Goal: Entertainment & Leisure: Browse casually

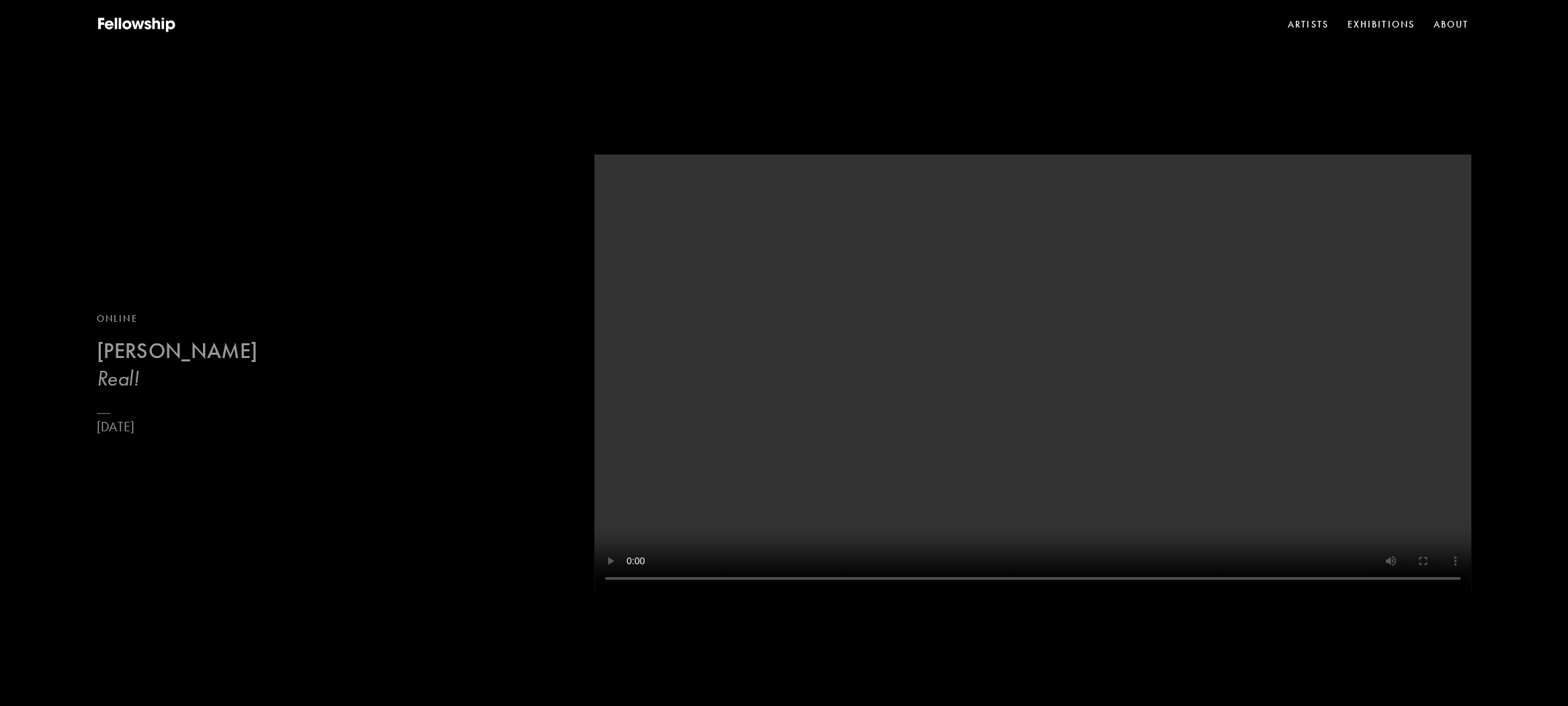
click at [216, 357] on b "[PERSON_NAME]" at bounding box center [177, 350] width 161 height 26
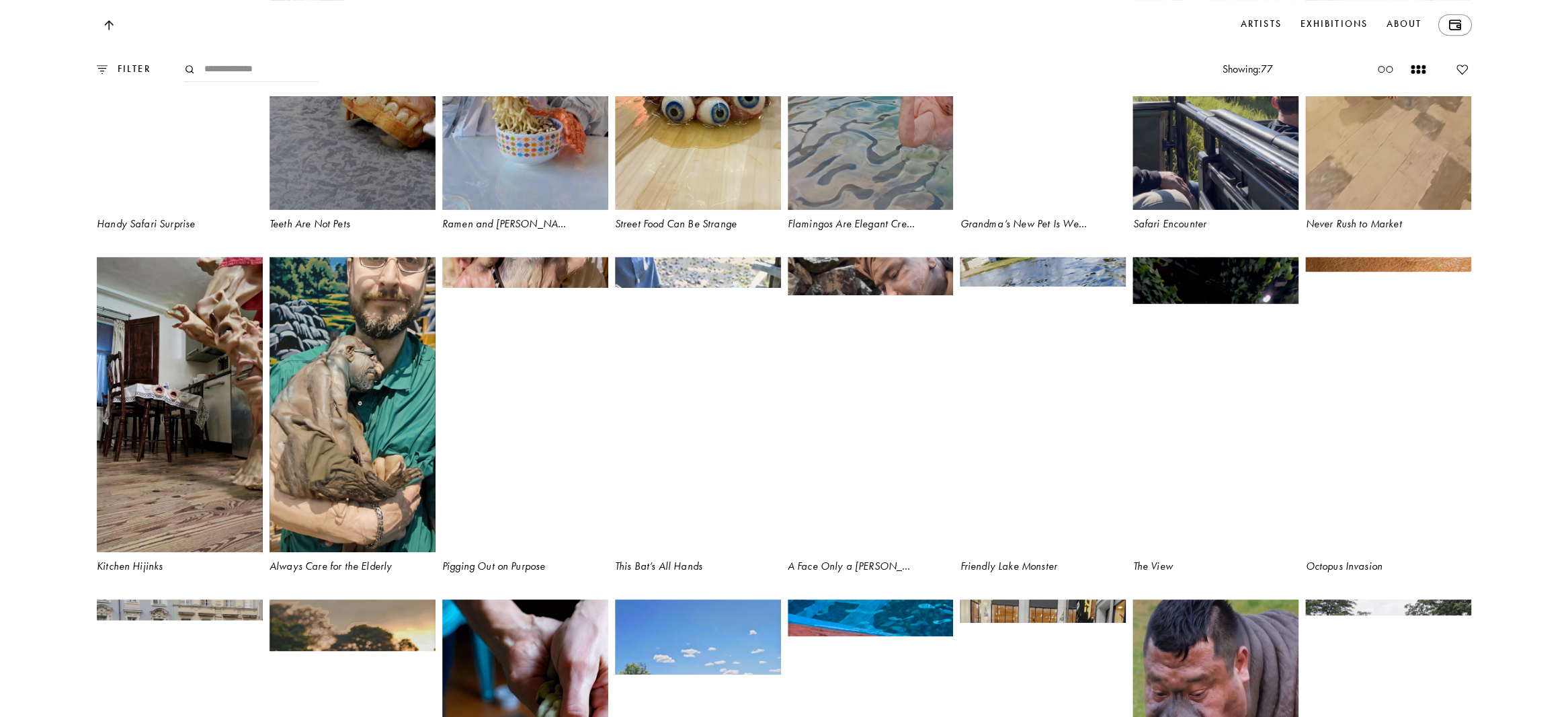
scroll to position [3496, 0]
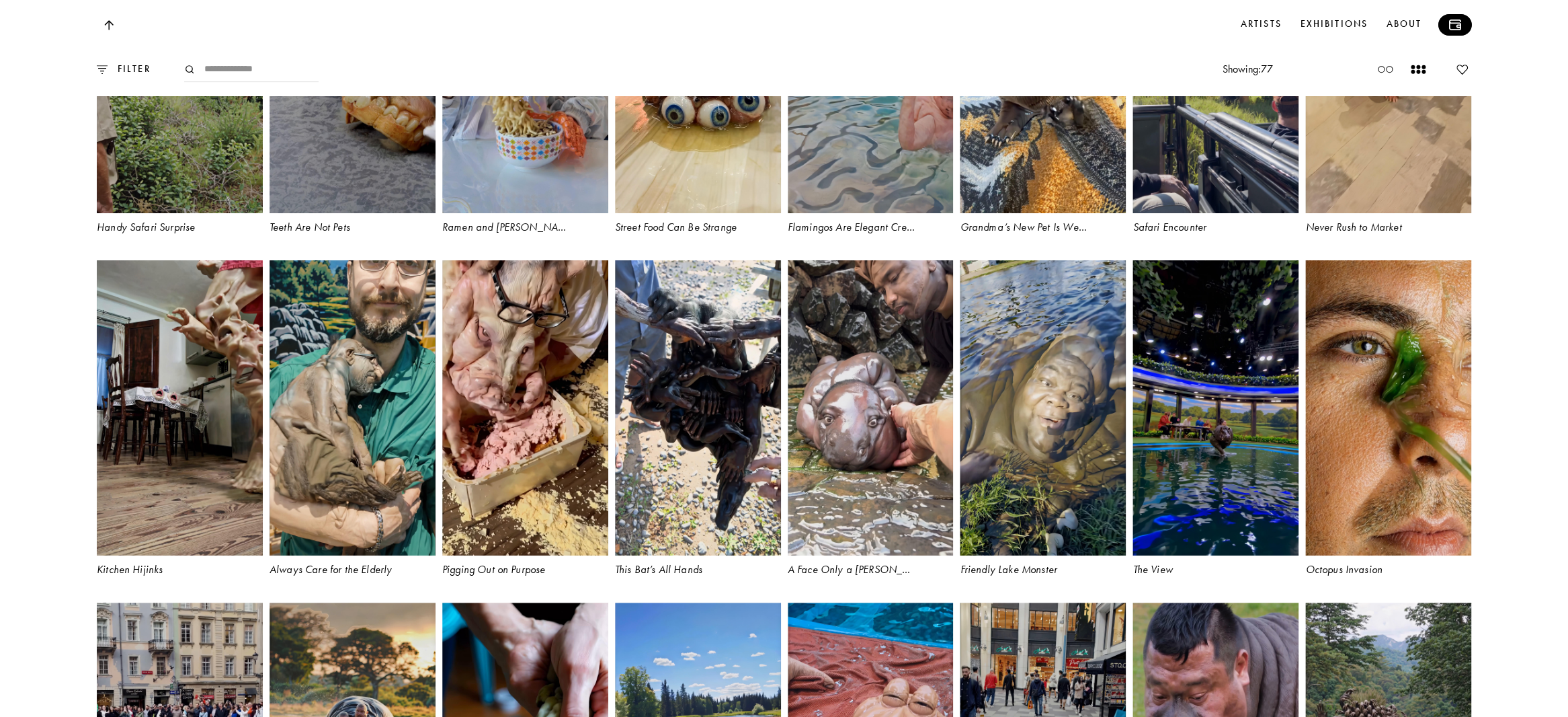
click at [1458, 30] on img at bounding box center [1453, 25] width 12 height 11
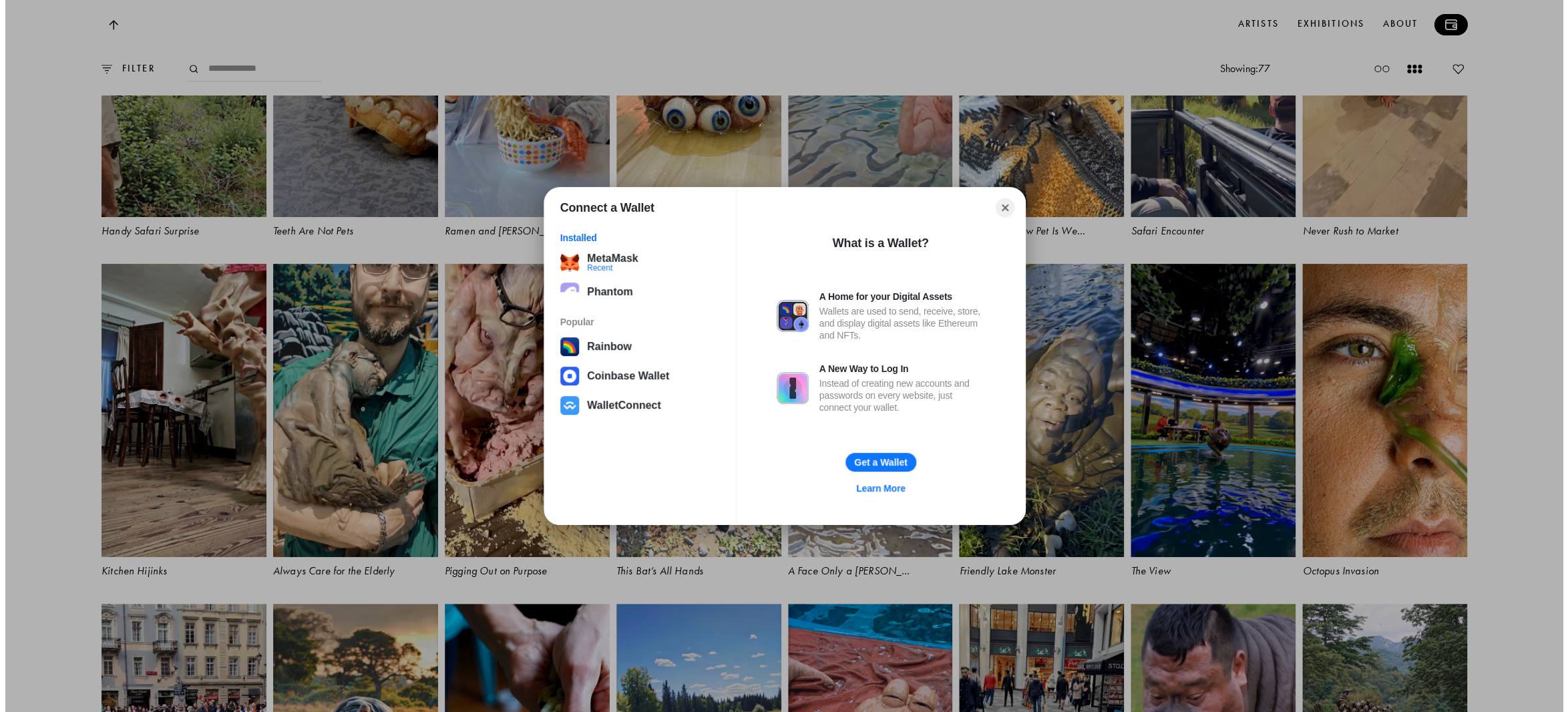
scroll to position [3477, 0]
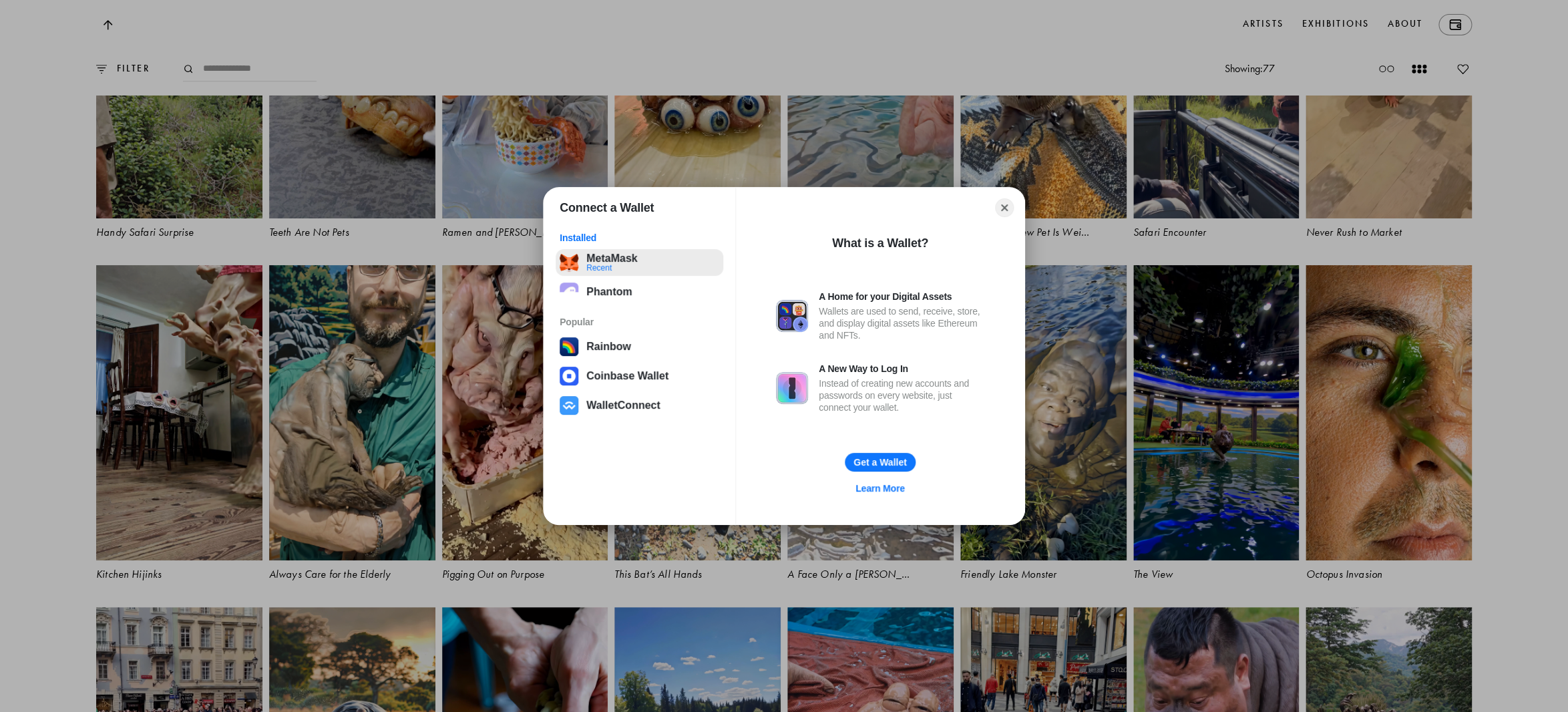
click at [598, 265] on button "MetaMask Recent" at bounding box center [640, 262] width 168 height 27
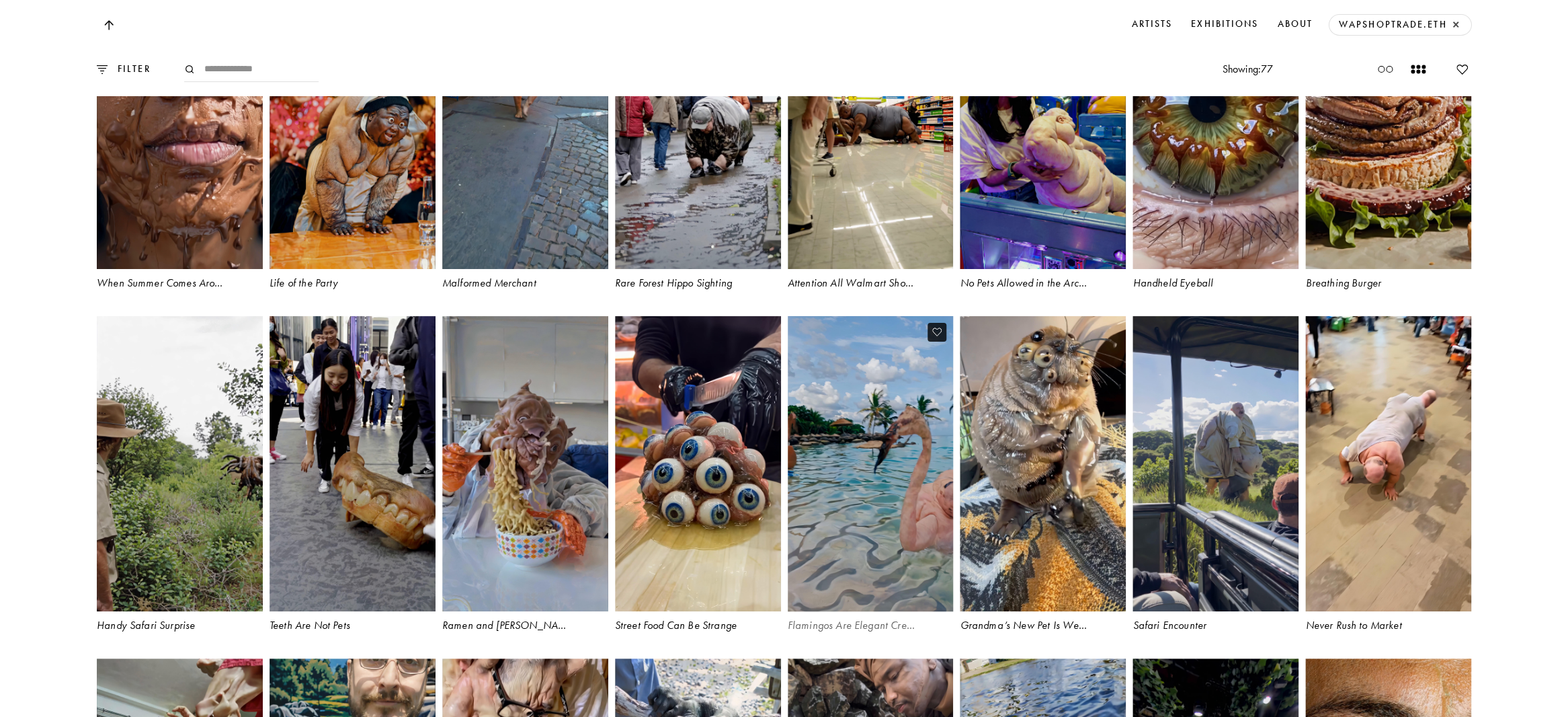
scroll to position [2807, 0]
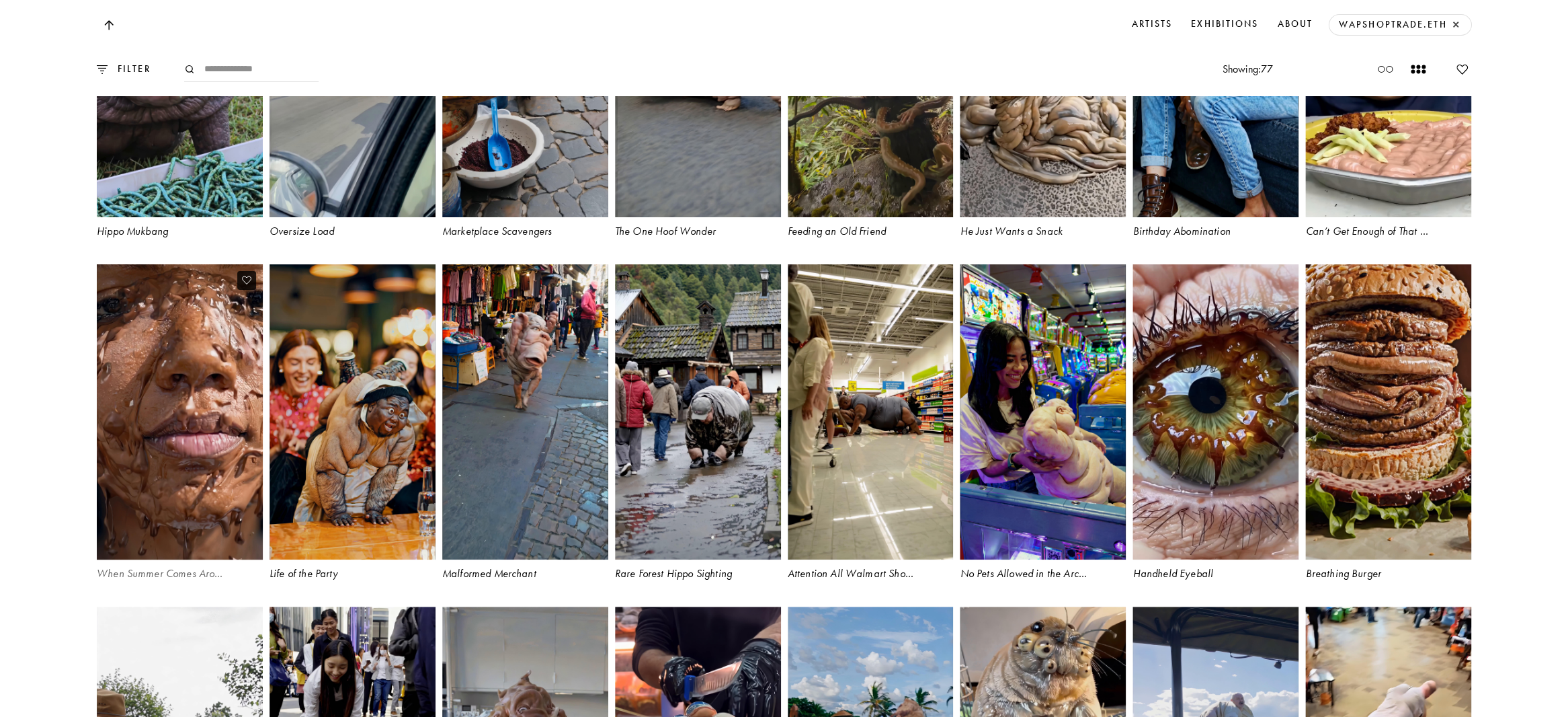
click at [245, 285] on icon at bounding box center [246, 279] width 9 height 10
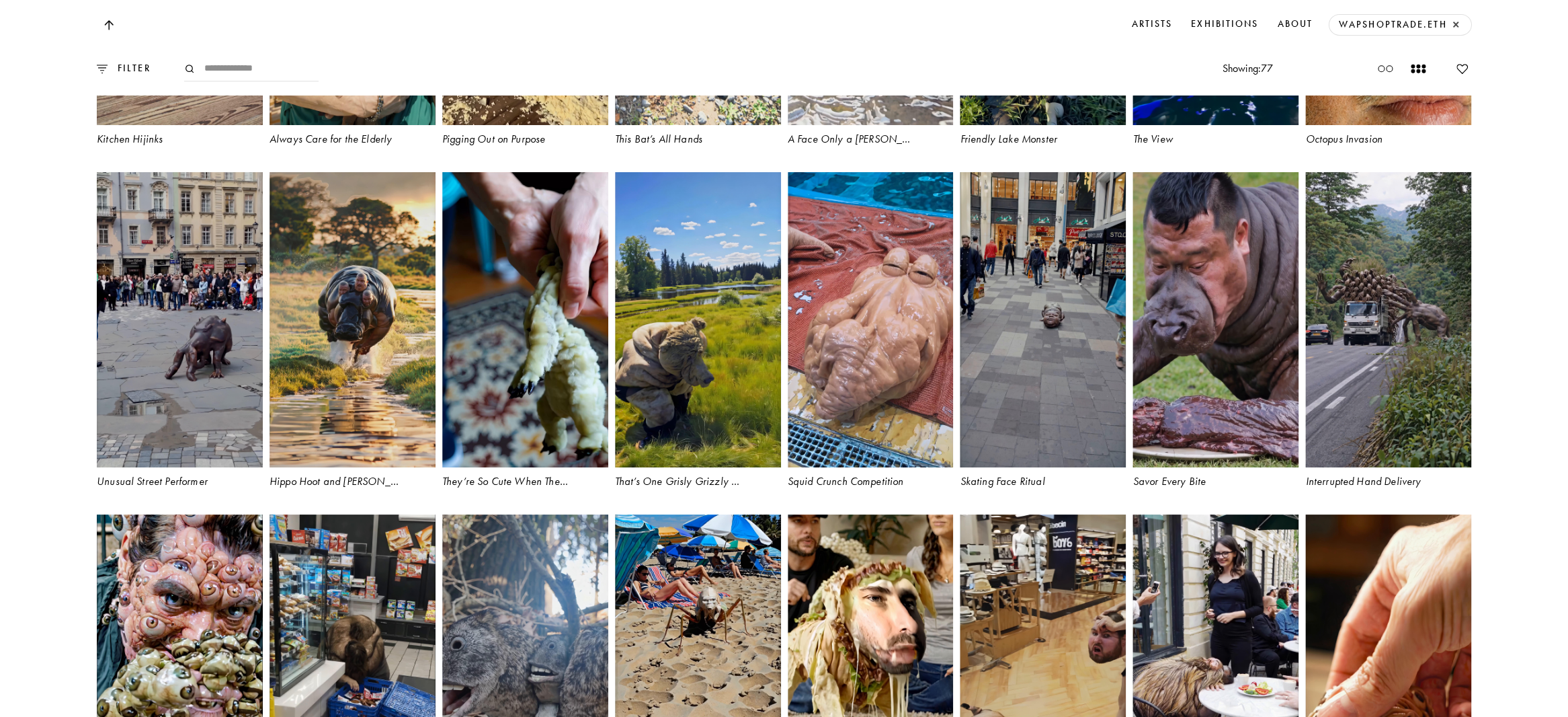
scroll to position [3969, 0]
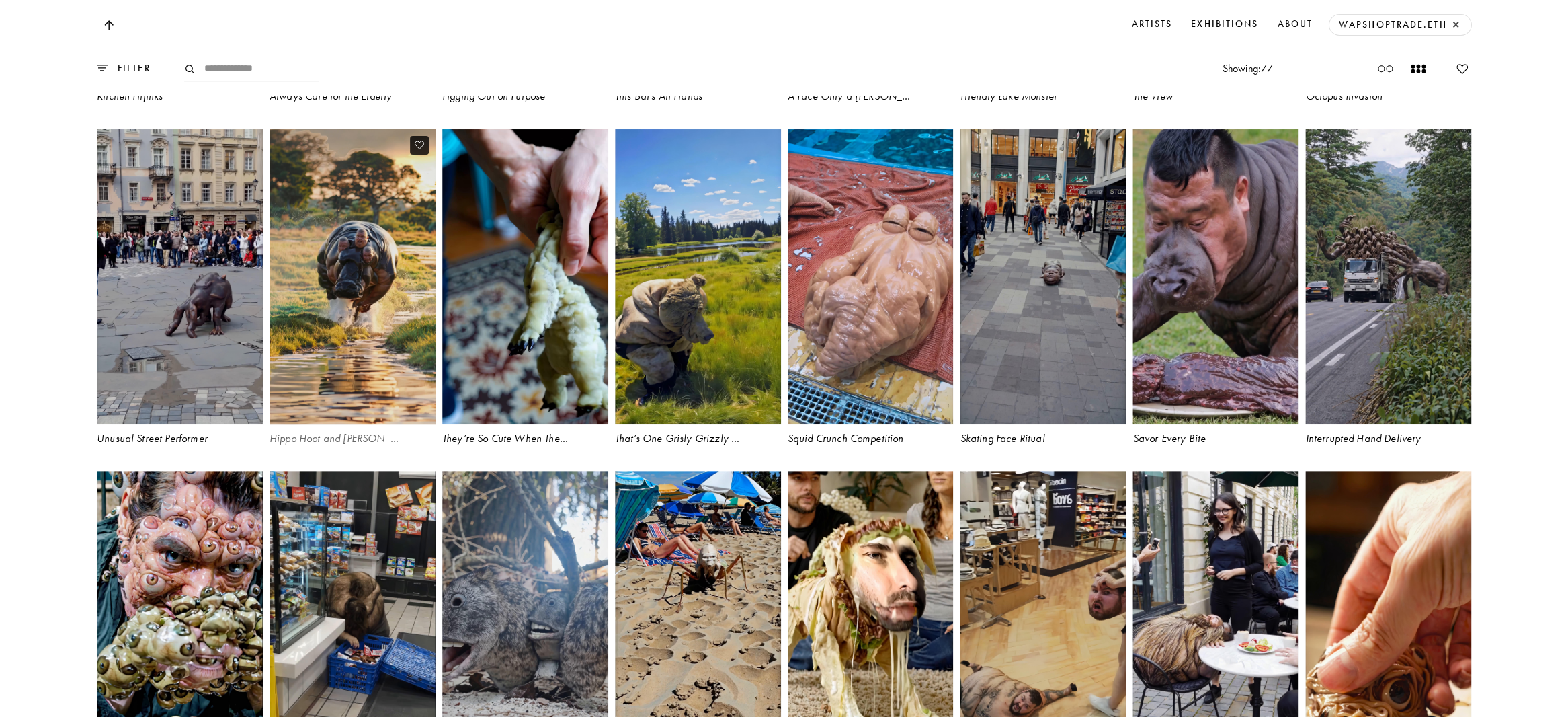
click at [416, 150] on icon at bounding box center [419, 145] width 9 height 10
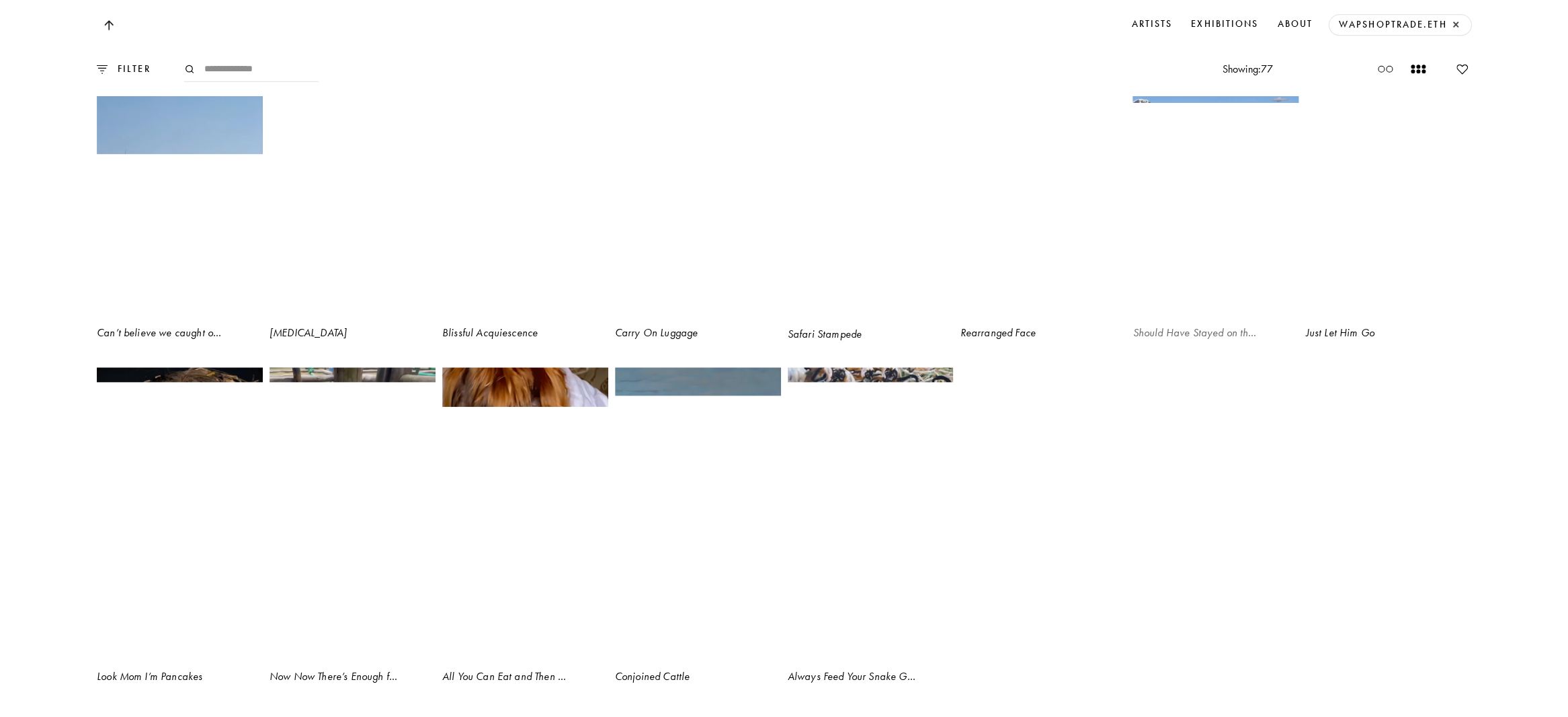
scroll to position [5411, 0]
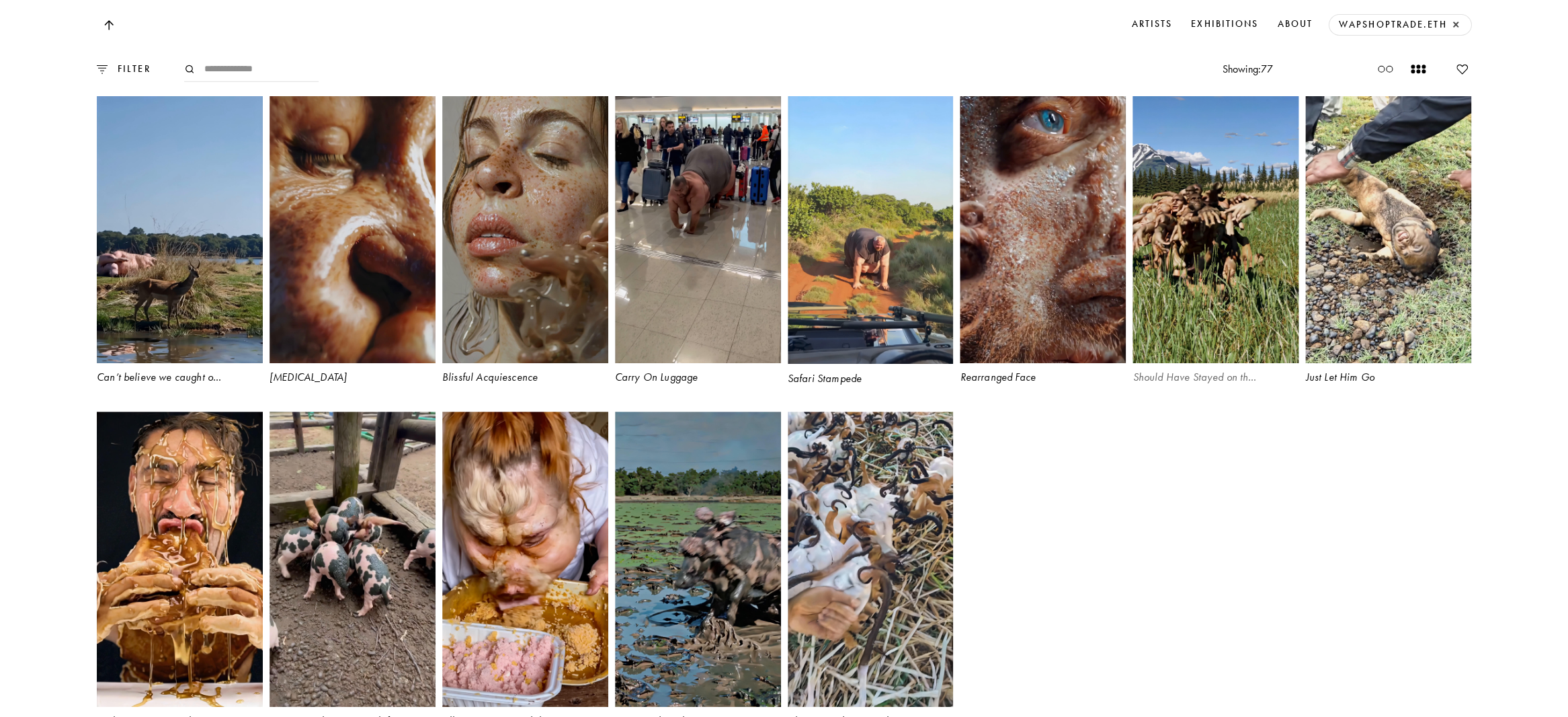
click at [1189, 338] on video at bounding box center [1215, 216] width 171 height 304
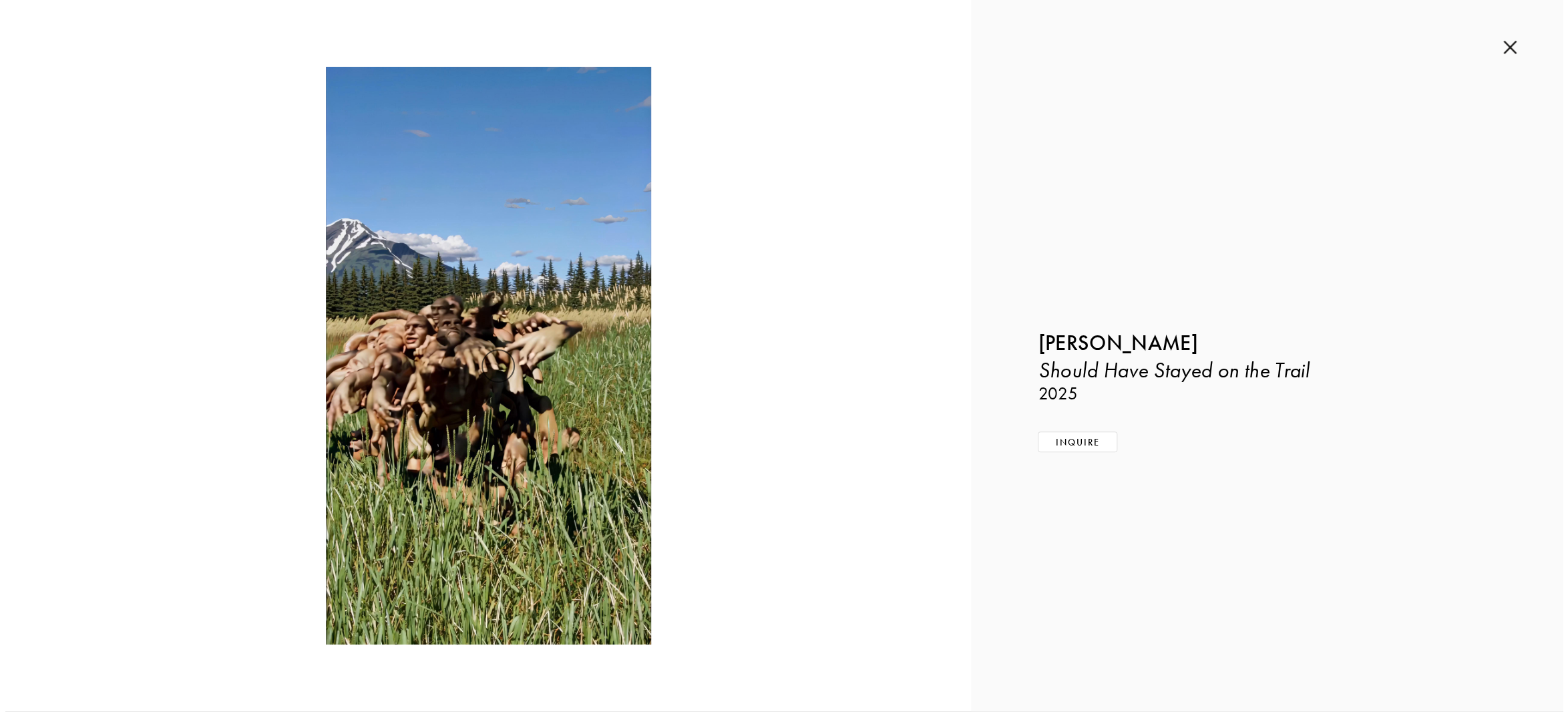
scroll to position [5394, 0]
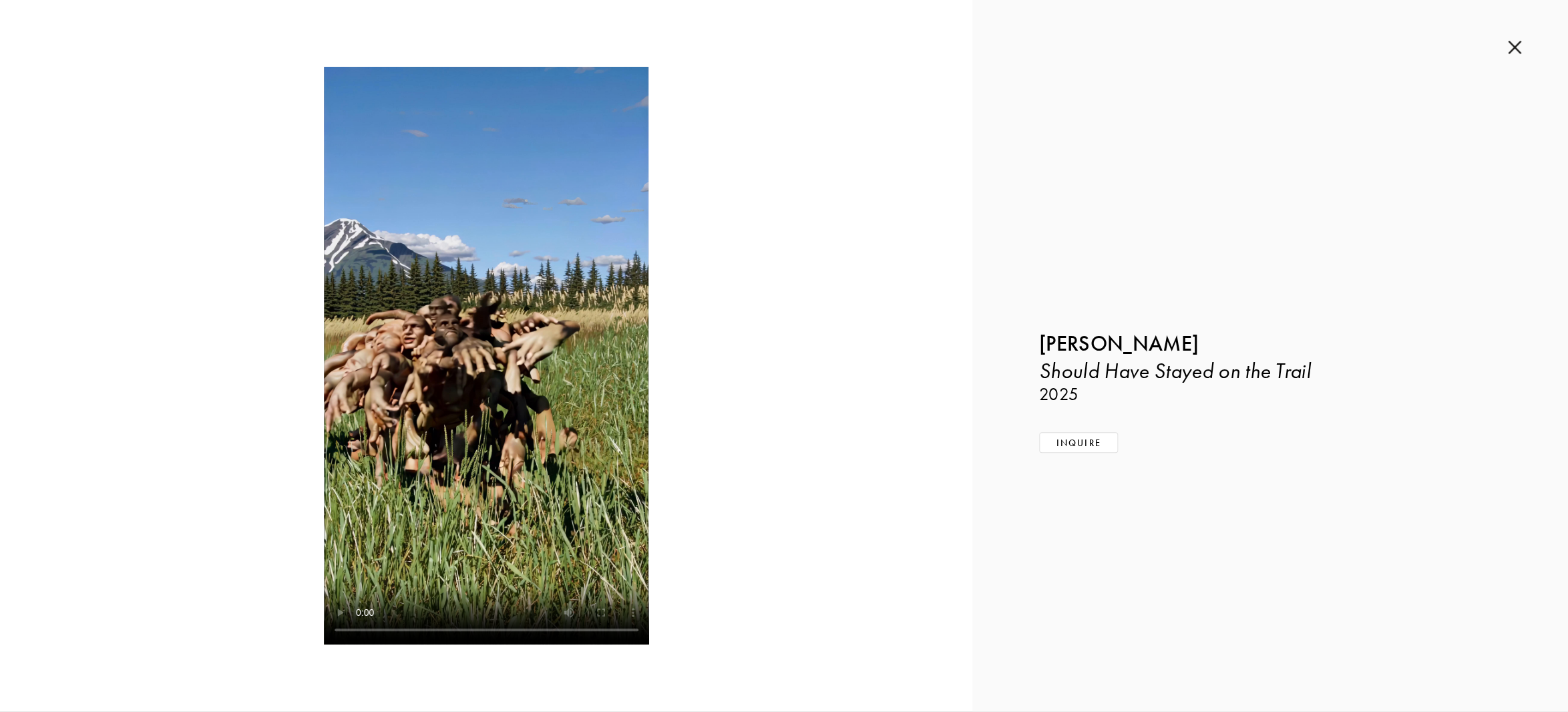
click at [1514, 44] on img at bounding box center [1514, 47] width 13 height 14
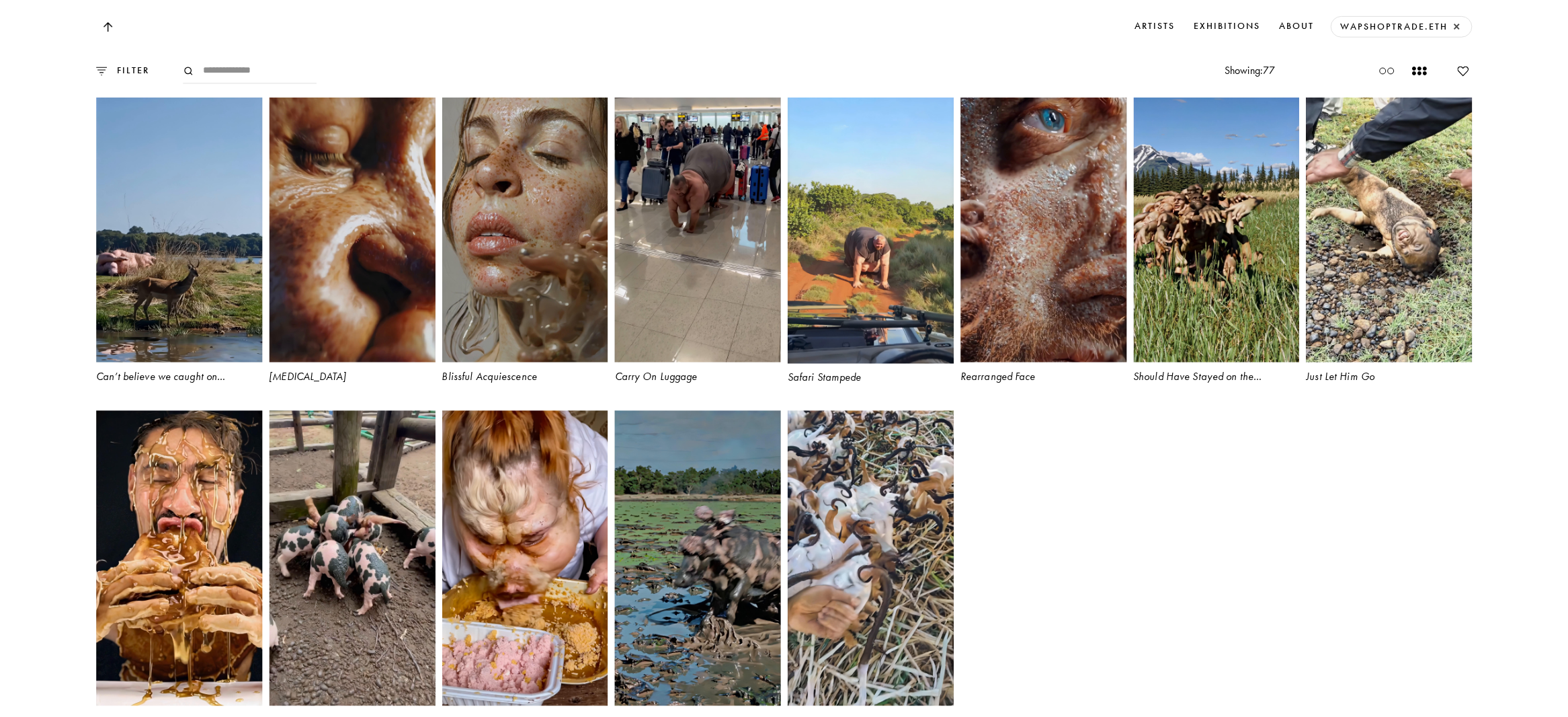
scroll to position [5411, 0]
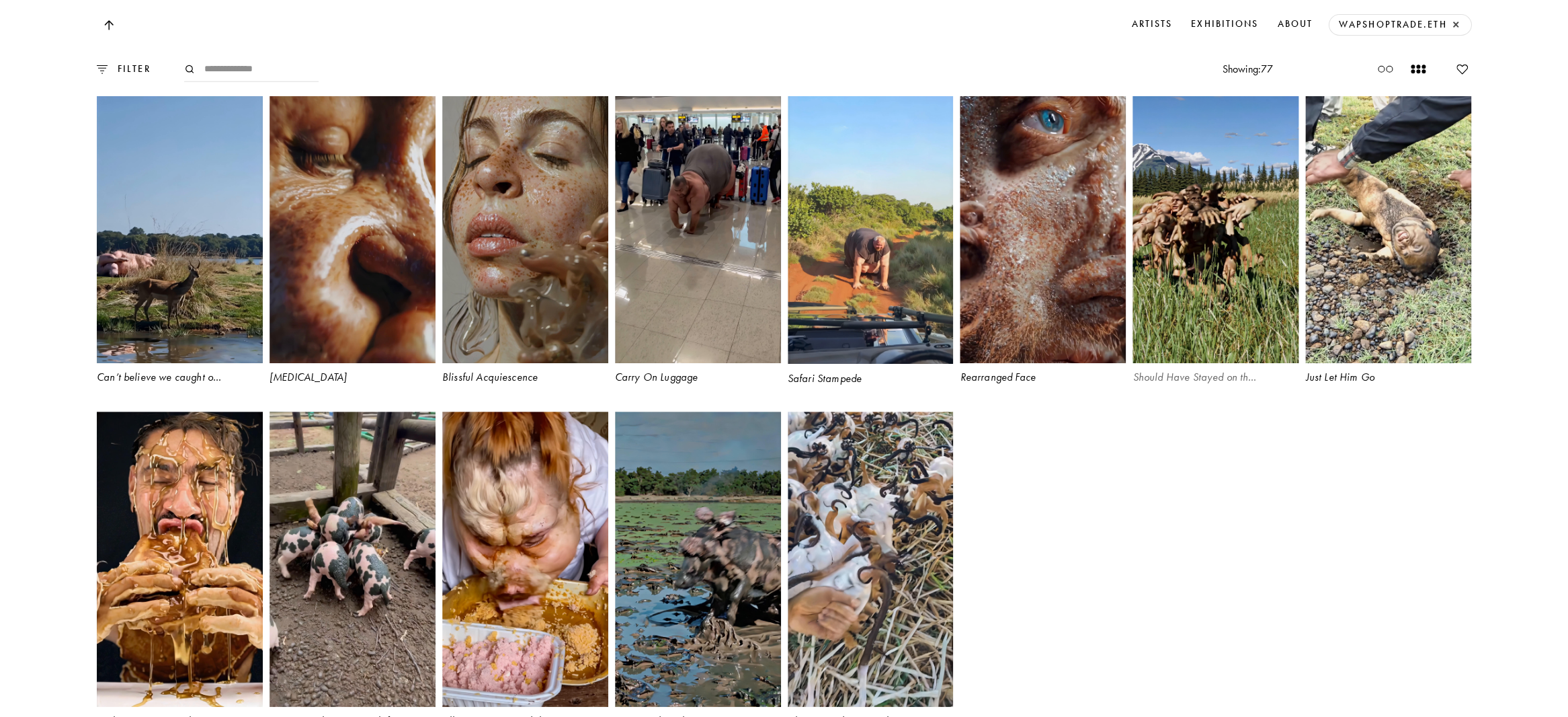
click at [1279, 90] on icon at bounding box center [1282, 84] width 9 height 10
click at [591, 88] on icon at bounding box center [592, 84] width 9 height 8
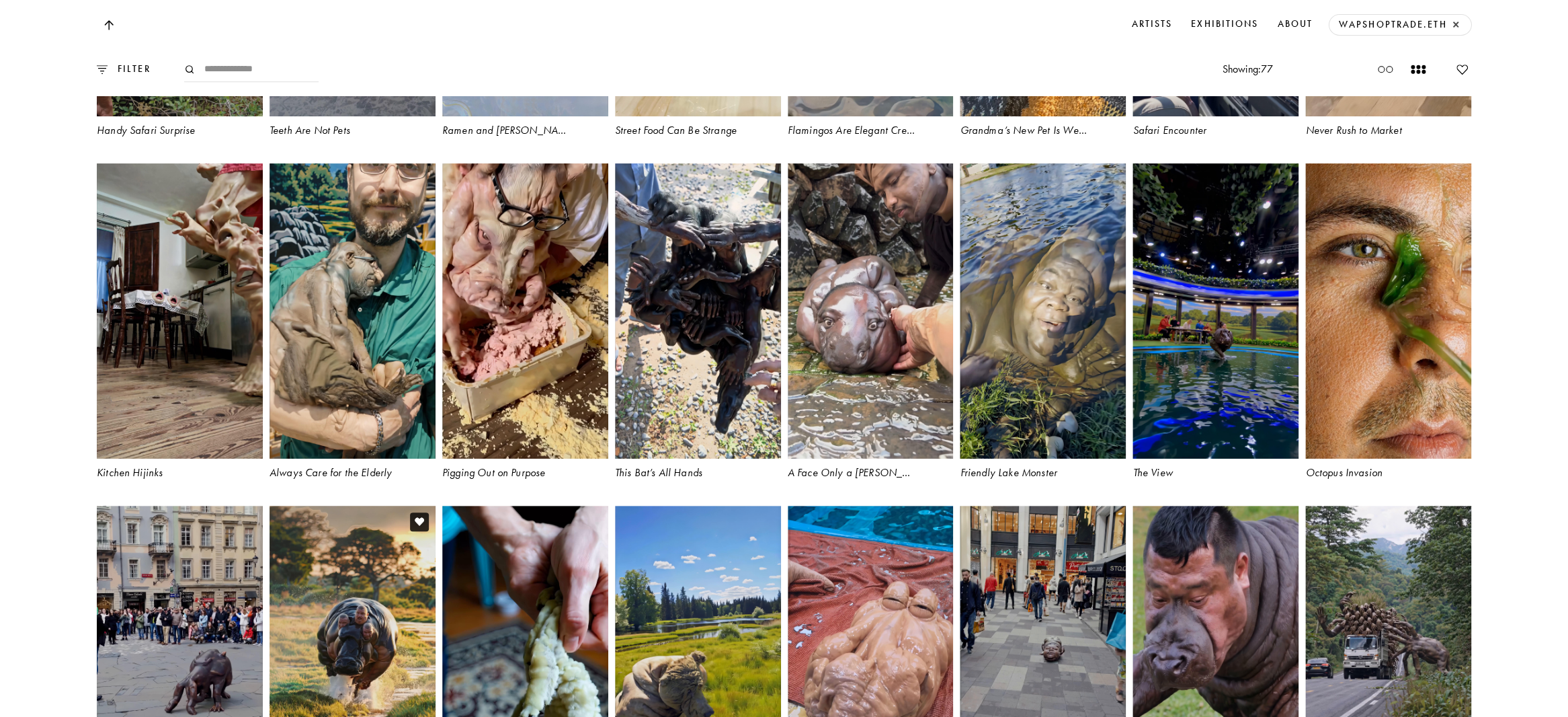
scroll to position [3581, 0]
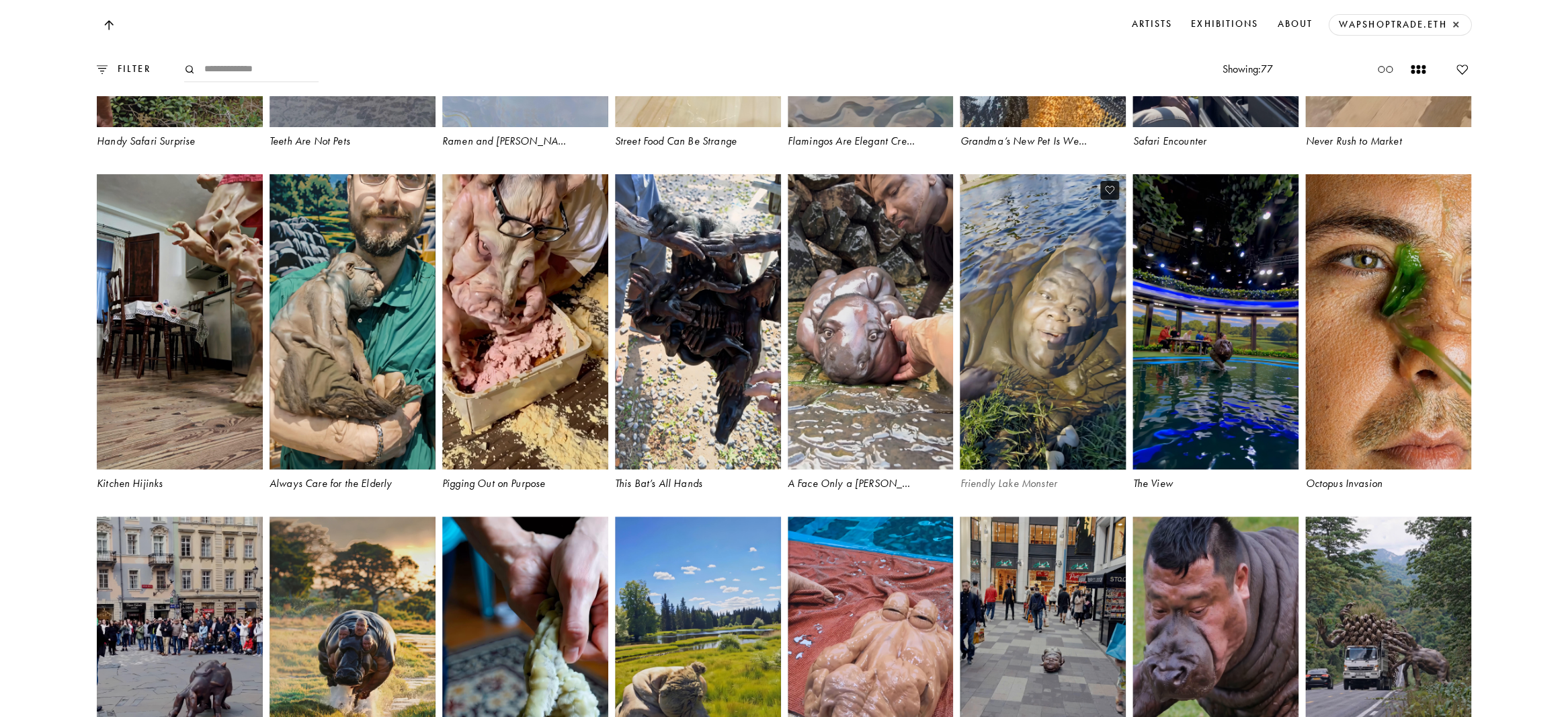
click at [1048, 410] on video at bounding box center [1043, 322] width 171 height 304
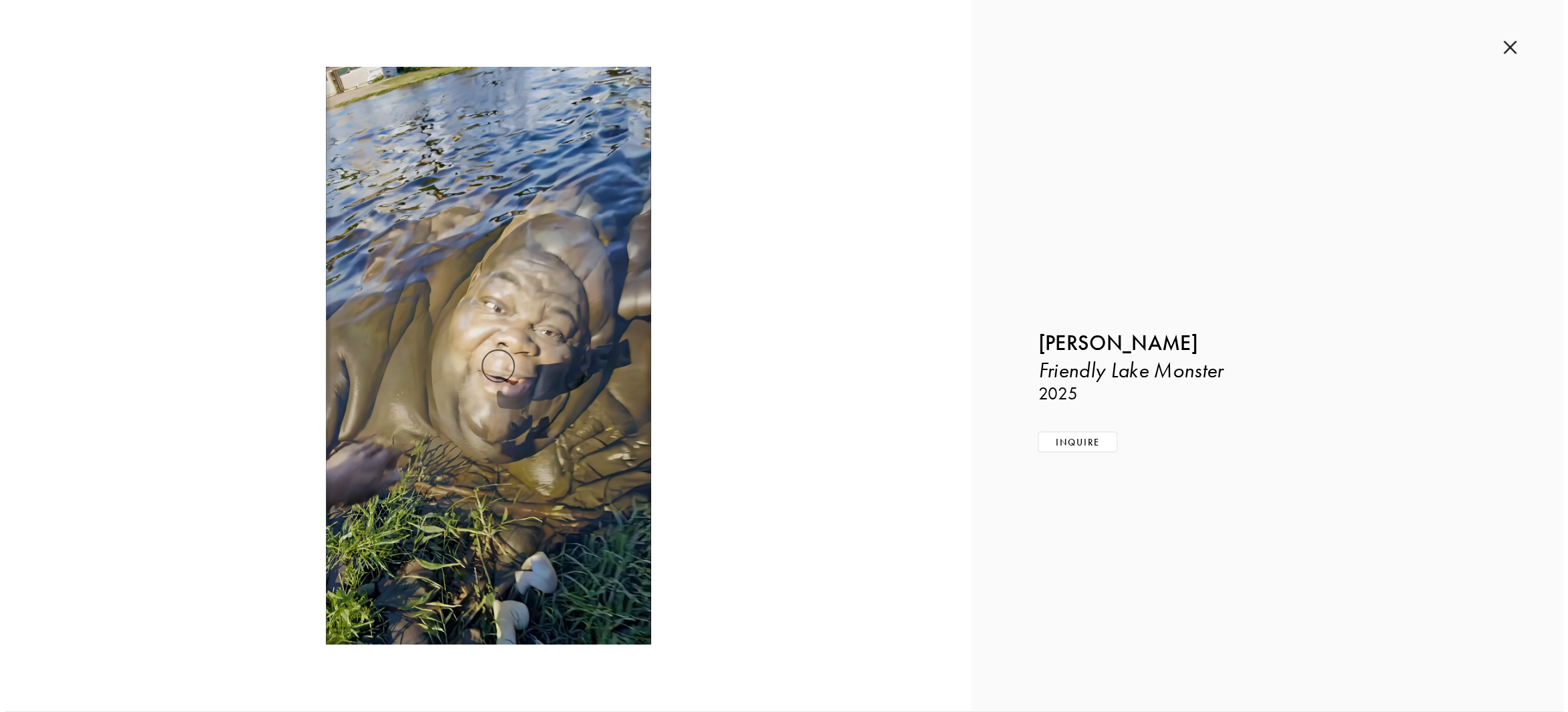
scroll to position [3566, 0]
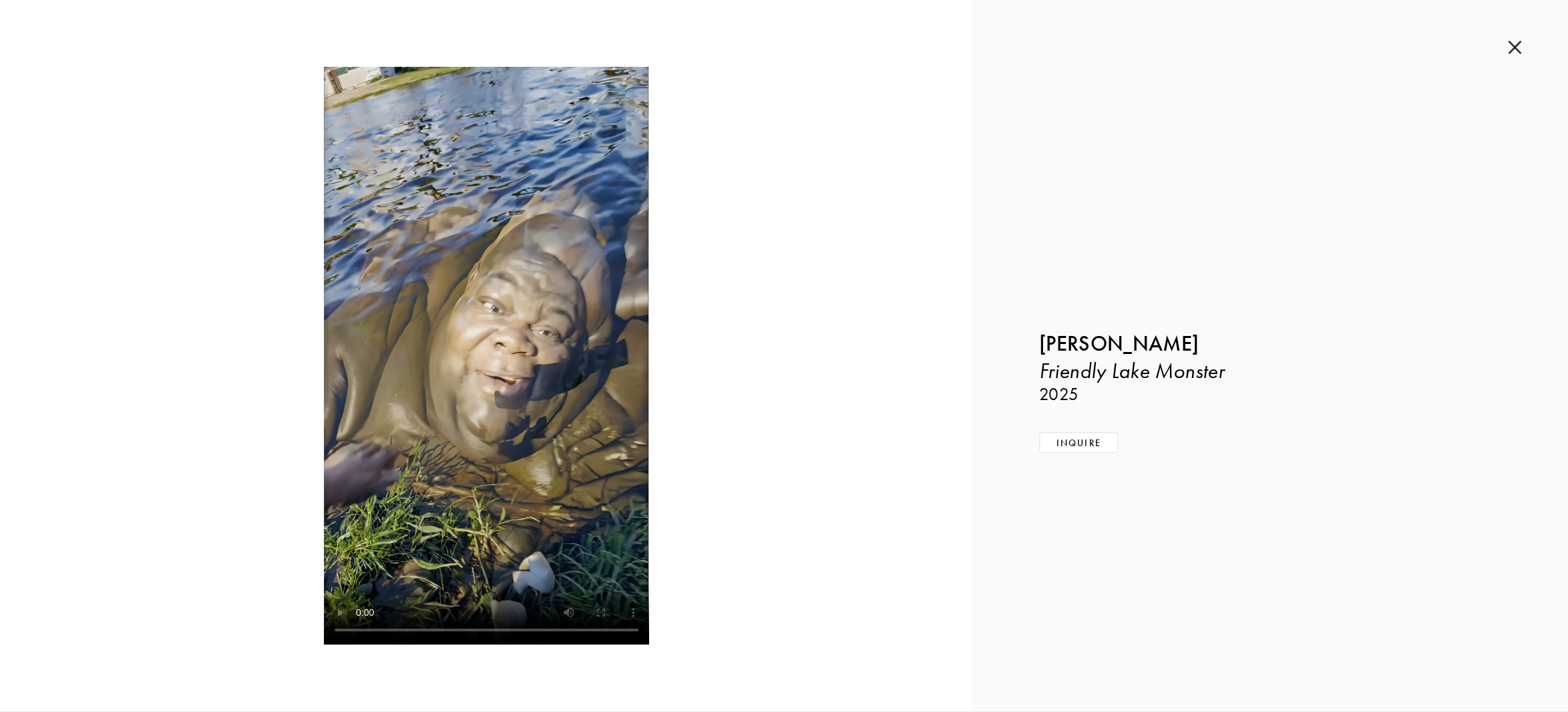
click at [1513, 47] on img at bounding box center [1514, 47] width 13 height 14
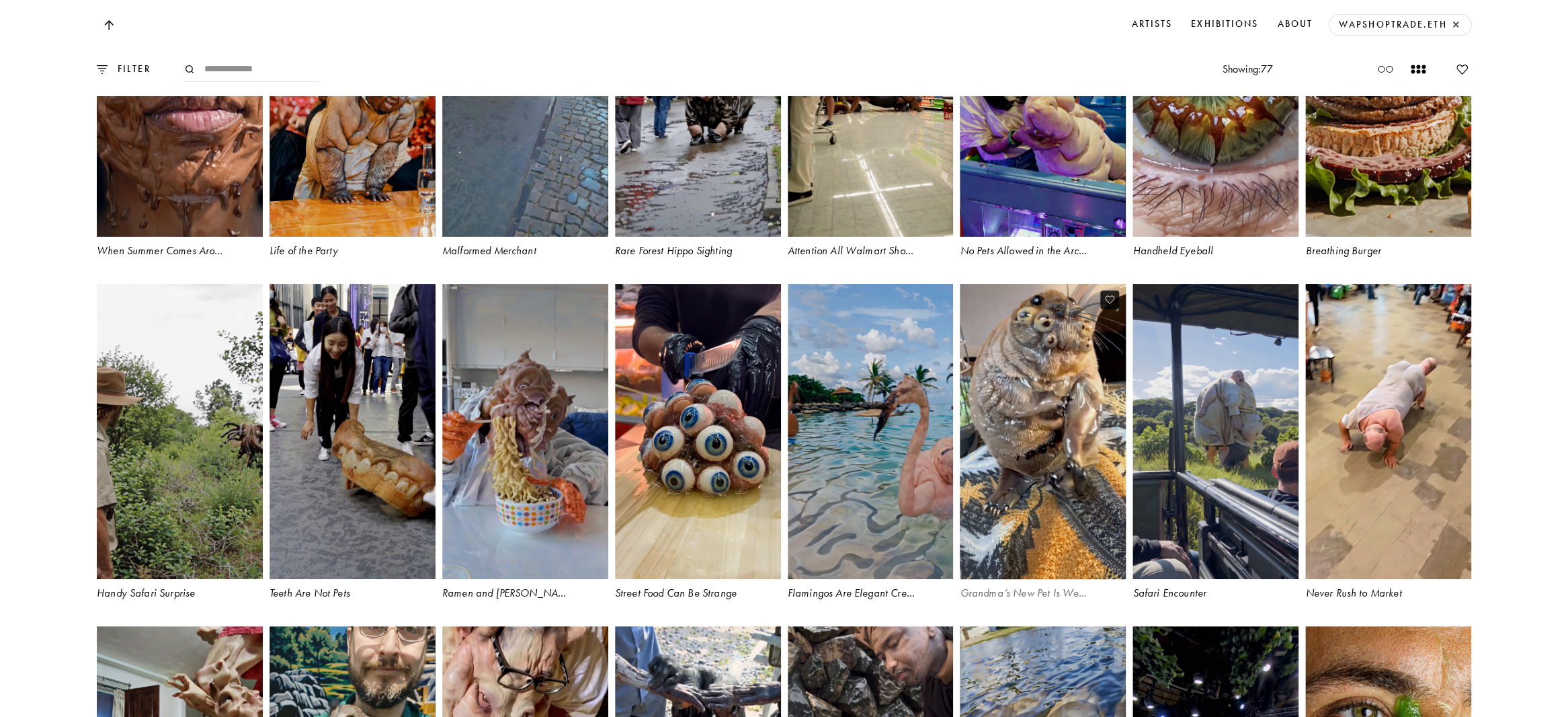
scroll to position [3012, 0]
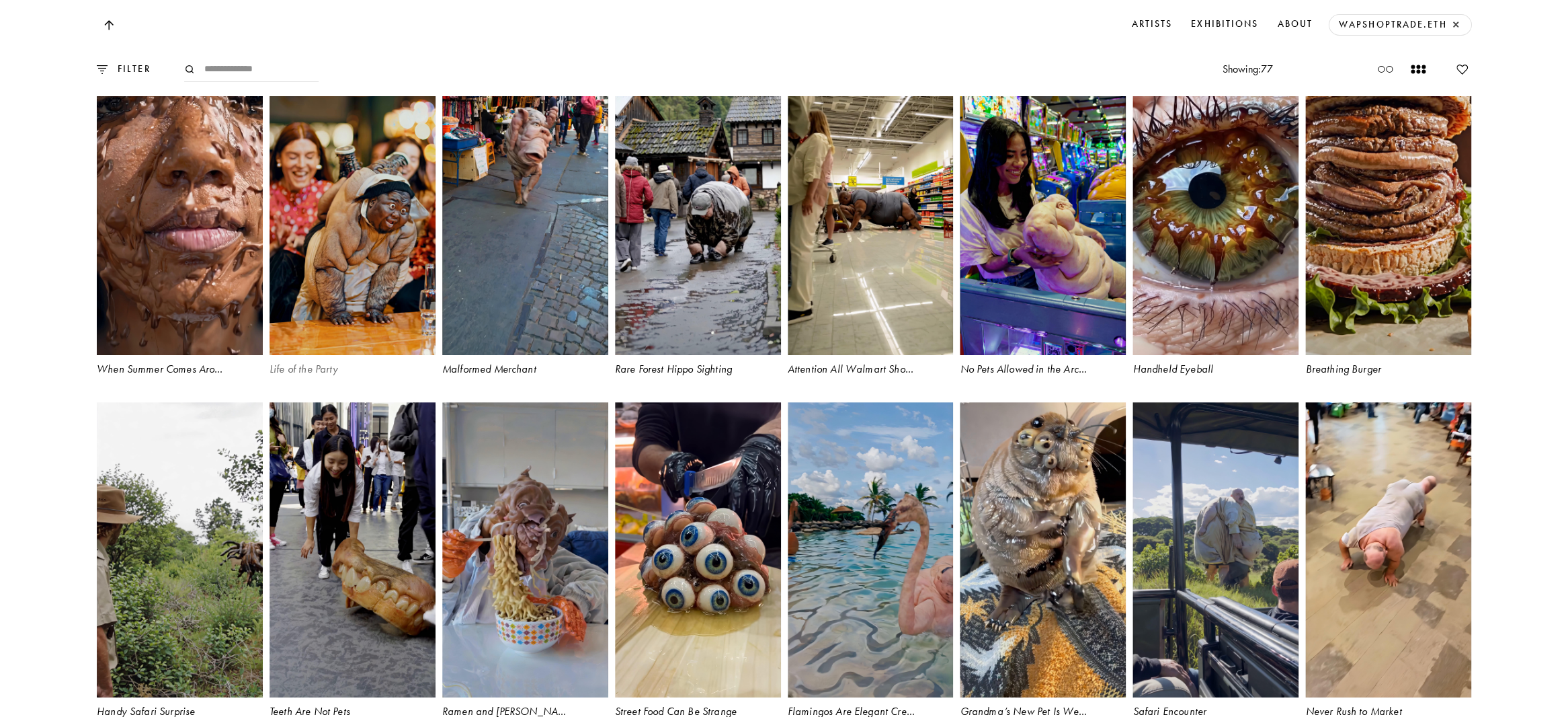
click at [335, 243] on video at bounding box center [352, 208] width 171 height 304
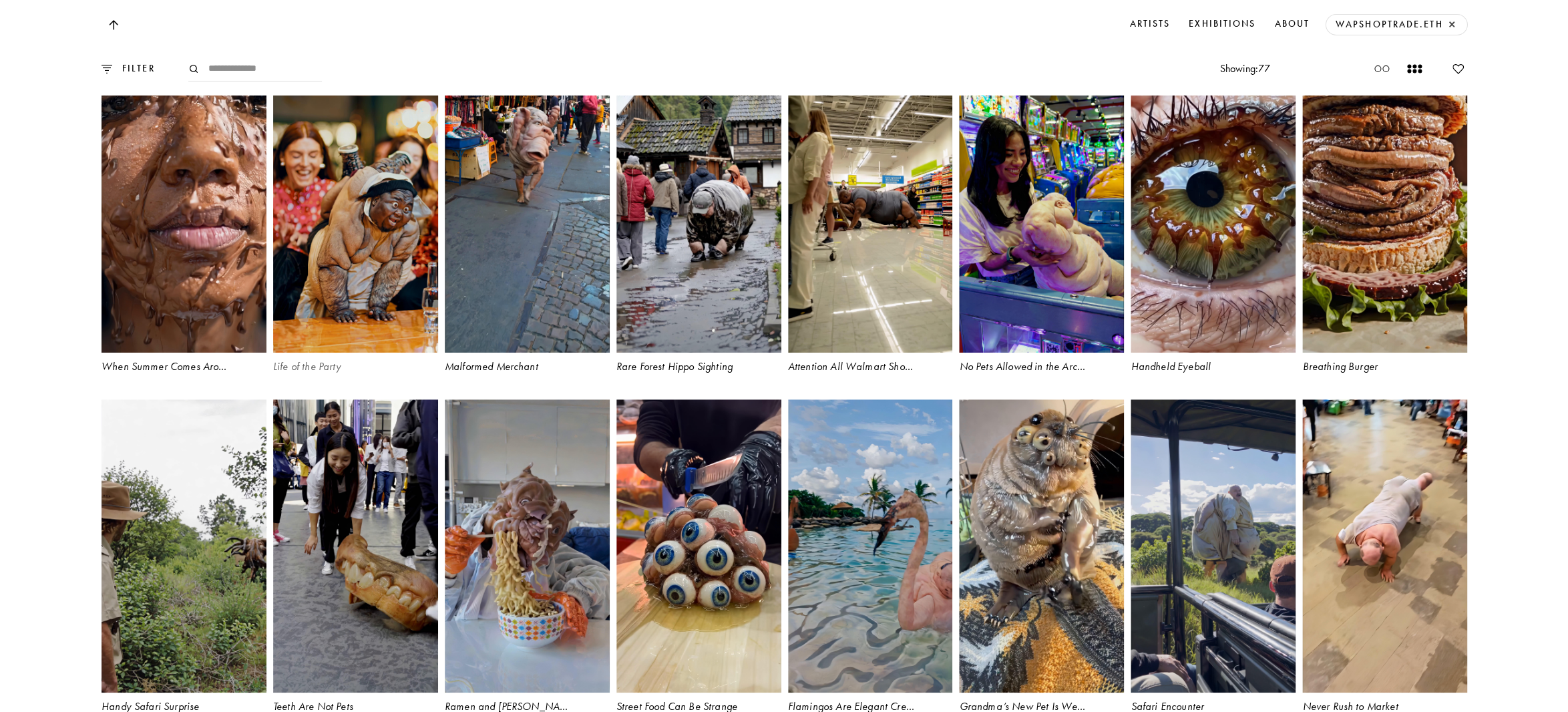
scroll to position [2996, 0]
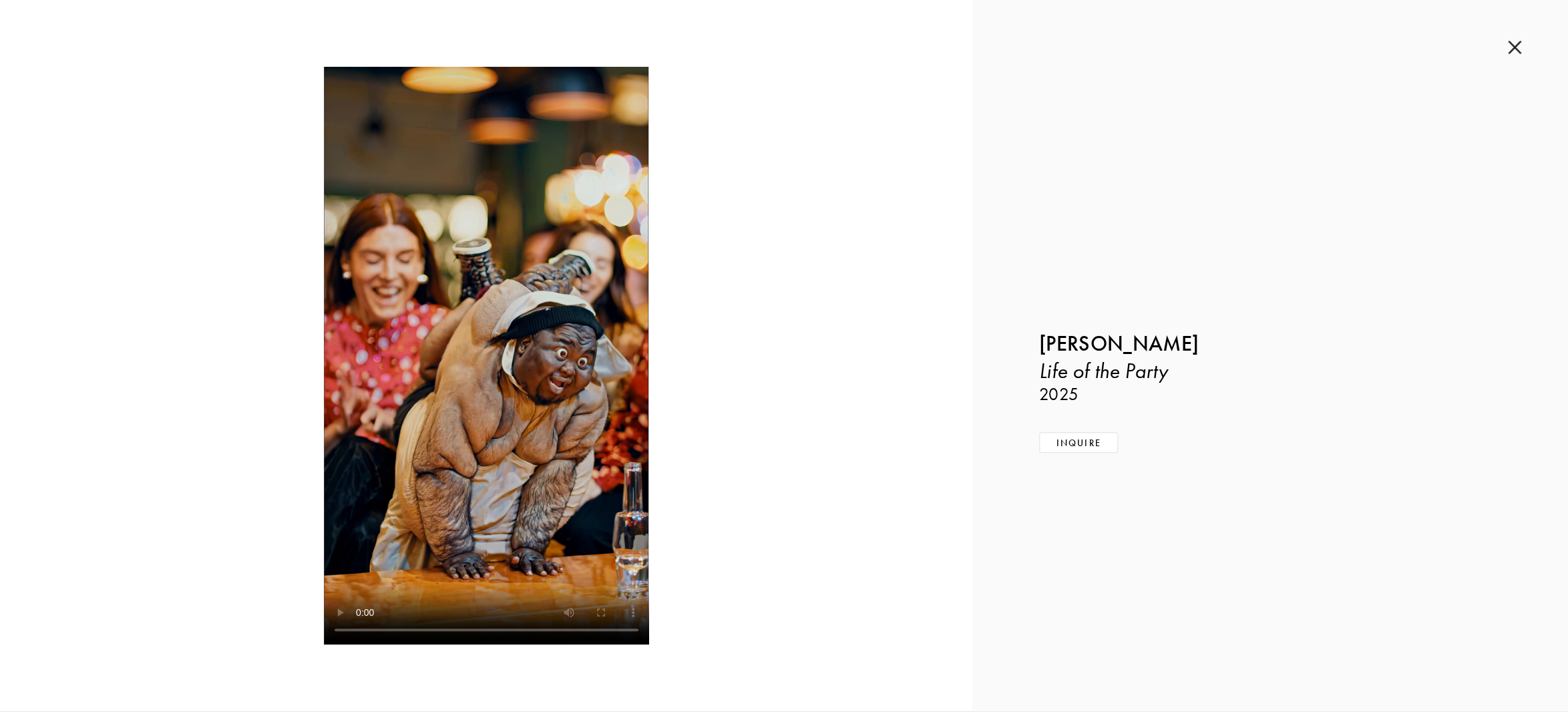
click at [1513, 49] on img at bounding box center [1514, 47] width 13 height 14
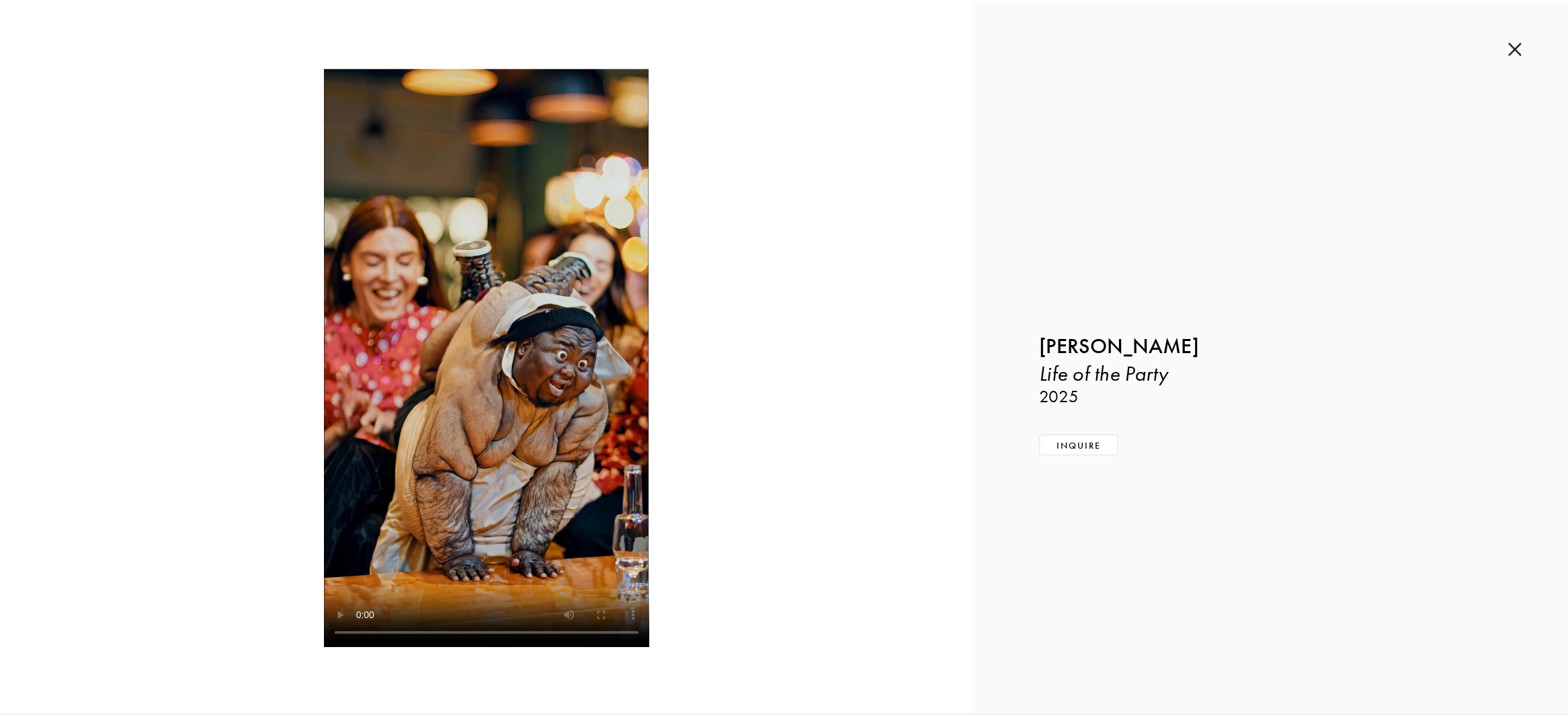
scroll to position [3012, 0]
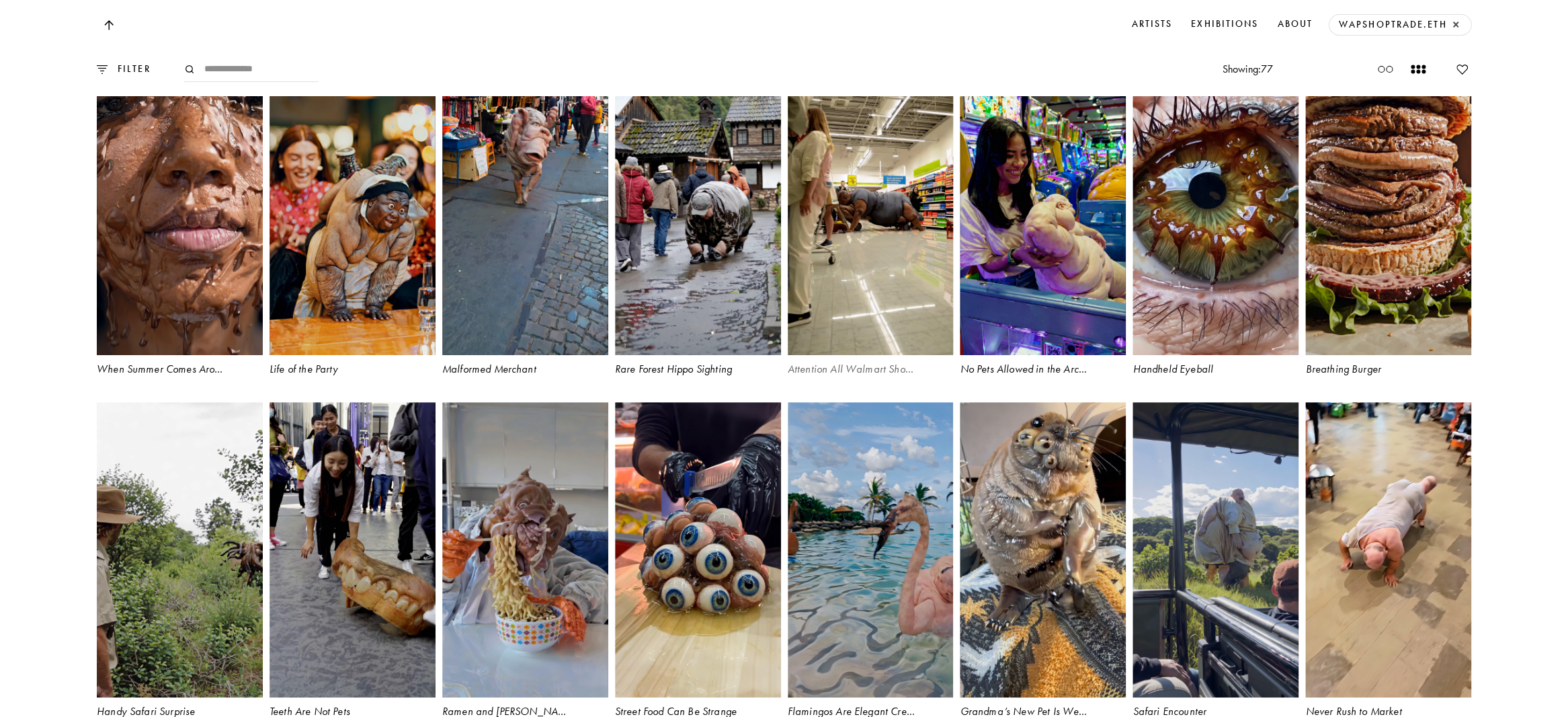
click at [834, 332] on video at bounding box center [870, 208] width 171 height 304
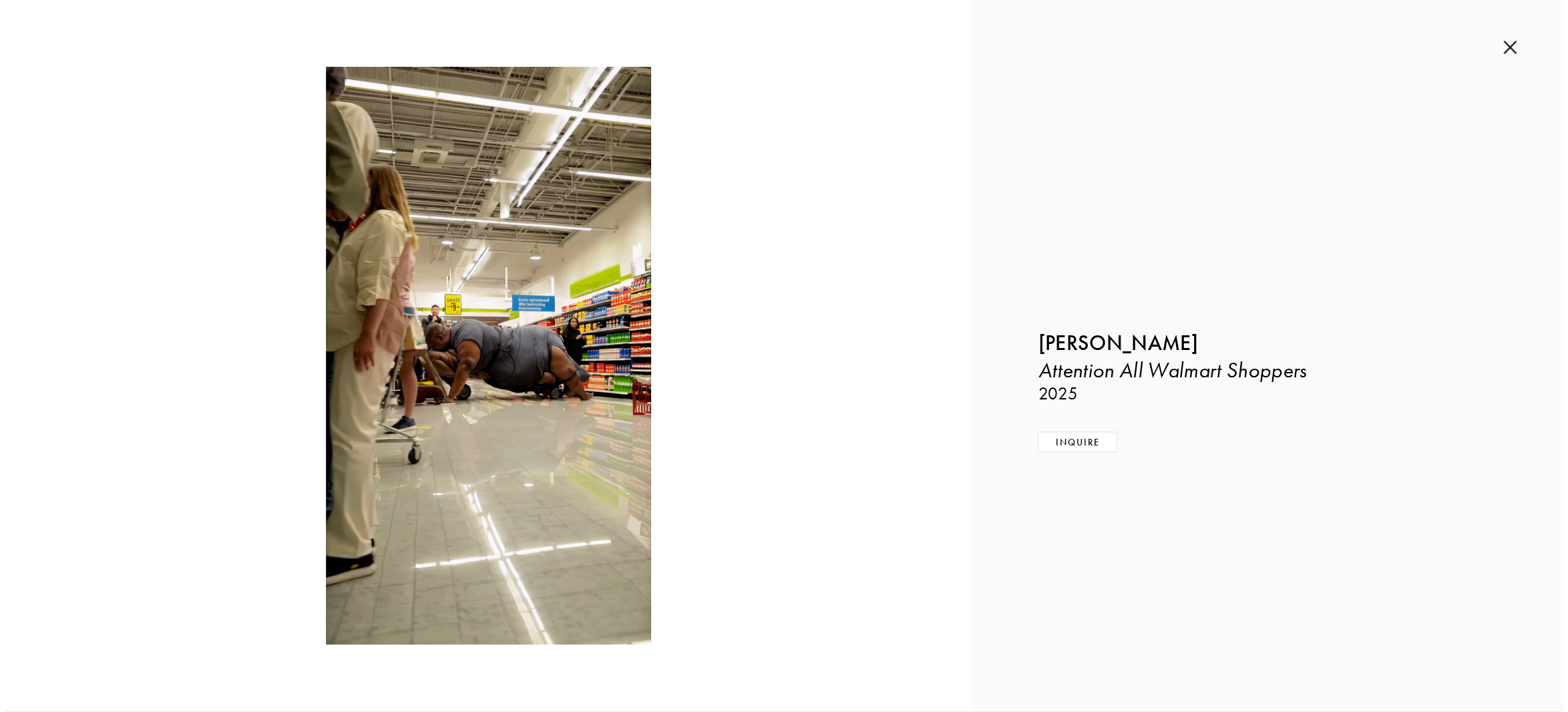
scroll to position [2996, 0]
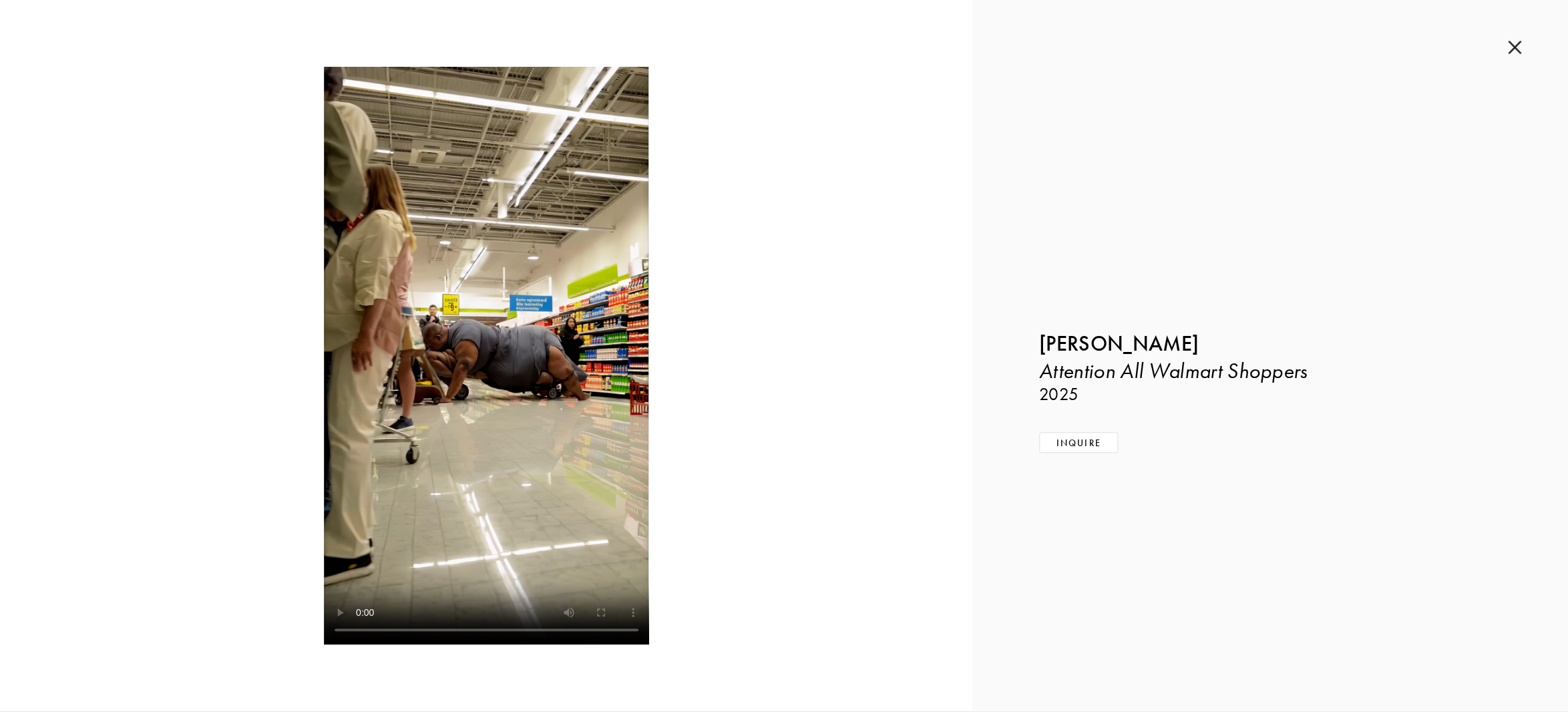
click at [1510, 42] on img at bounding box center [1514, 47] width 13 height 14
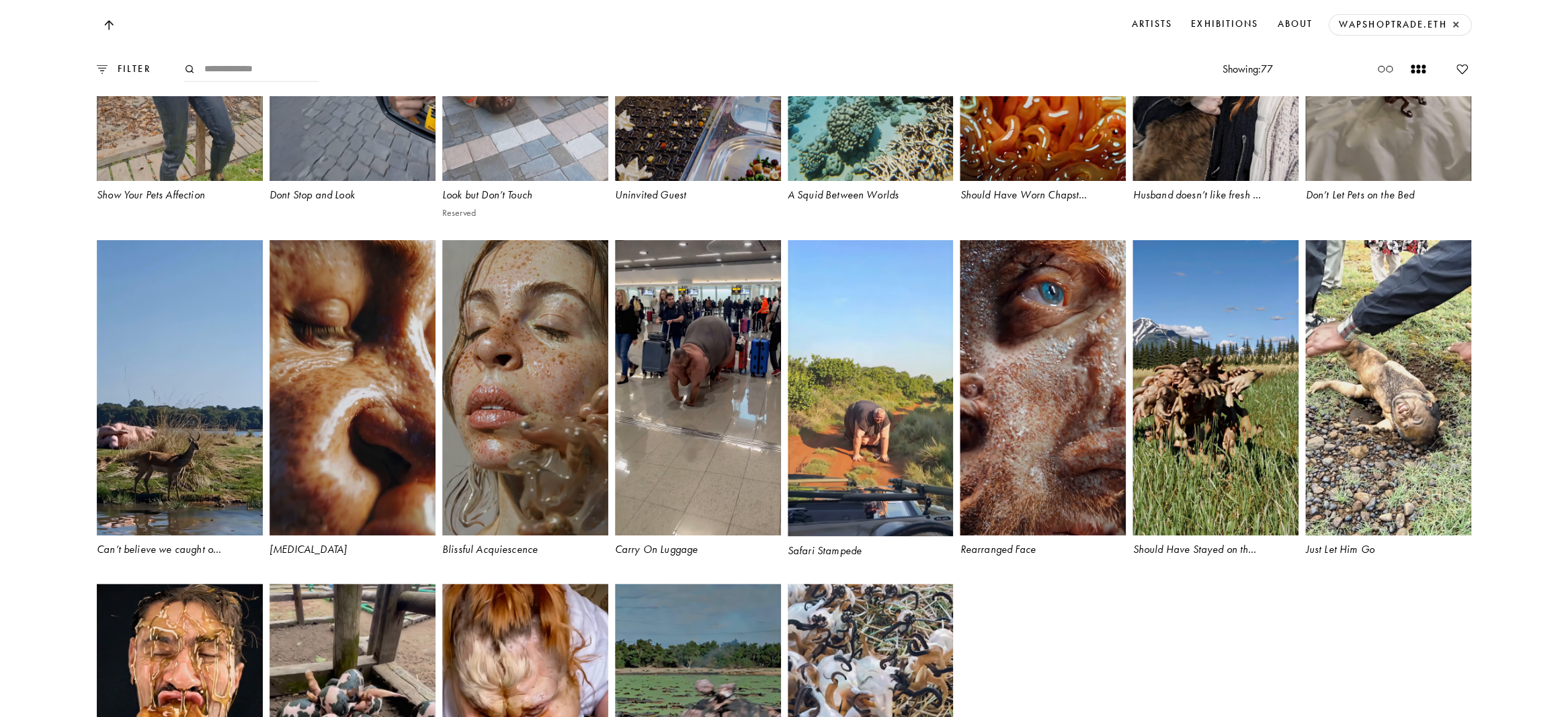
scroll to position [5357, 0]
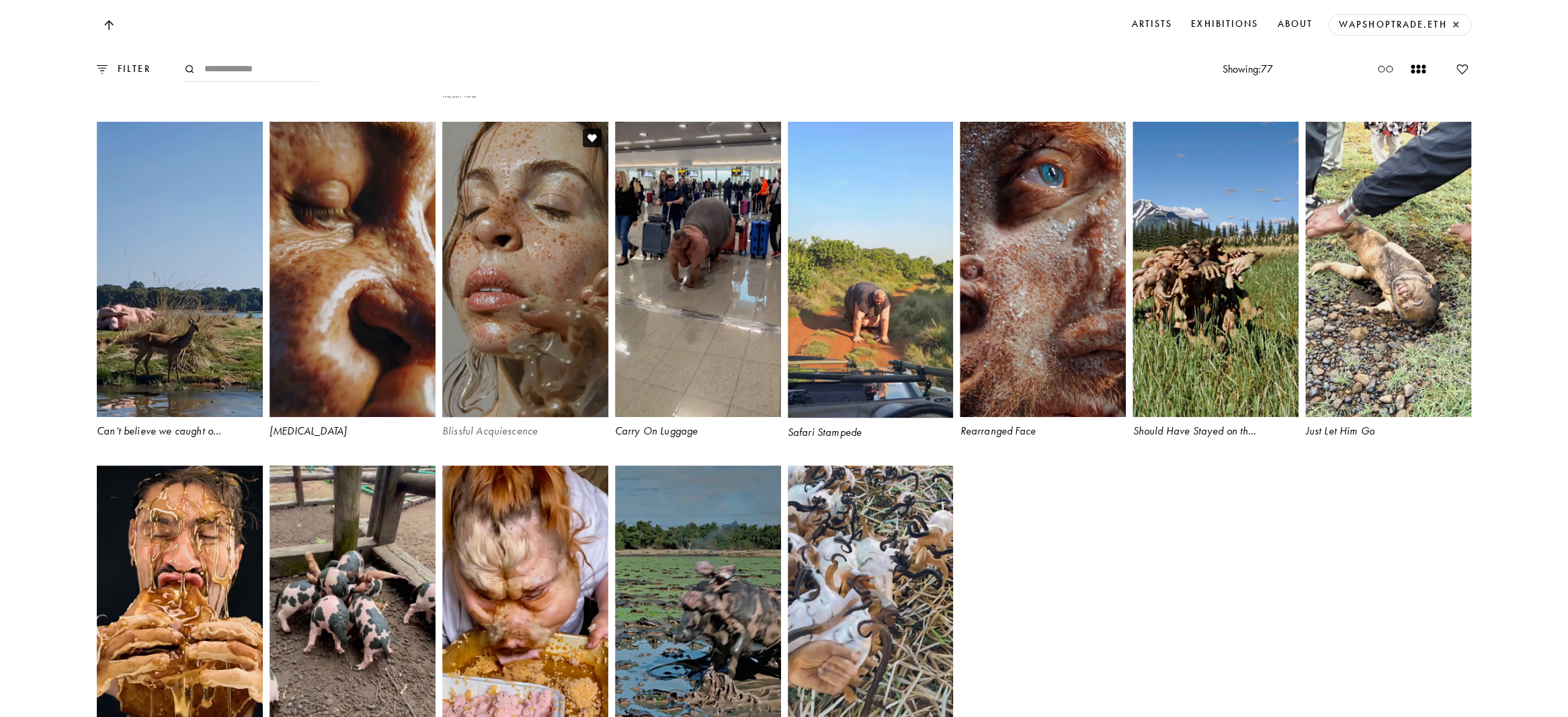
click at [546, 340] on video at bounding box center [524, 270] width 171 height 304
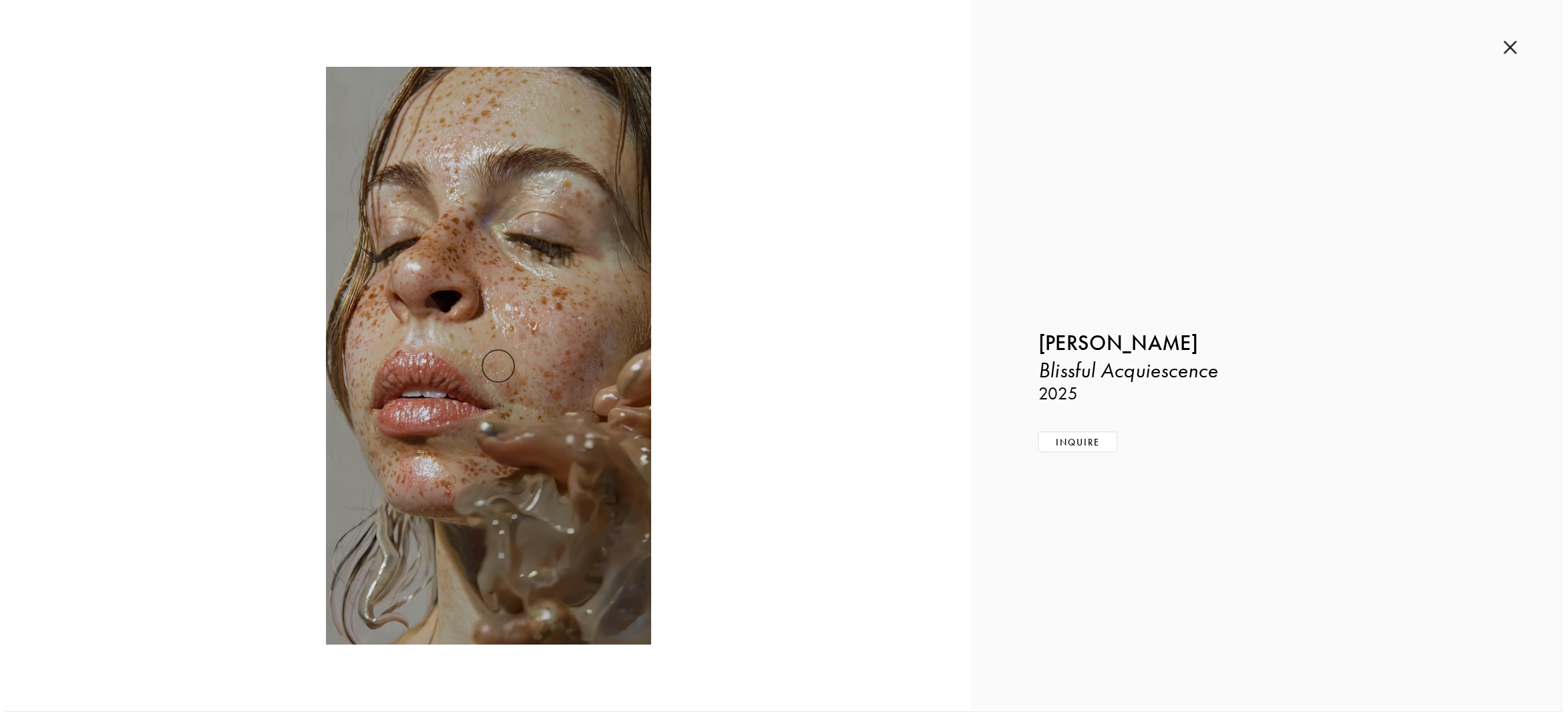
scroll to position [5340, 0]
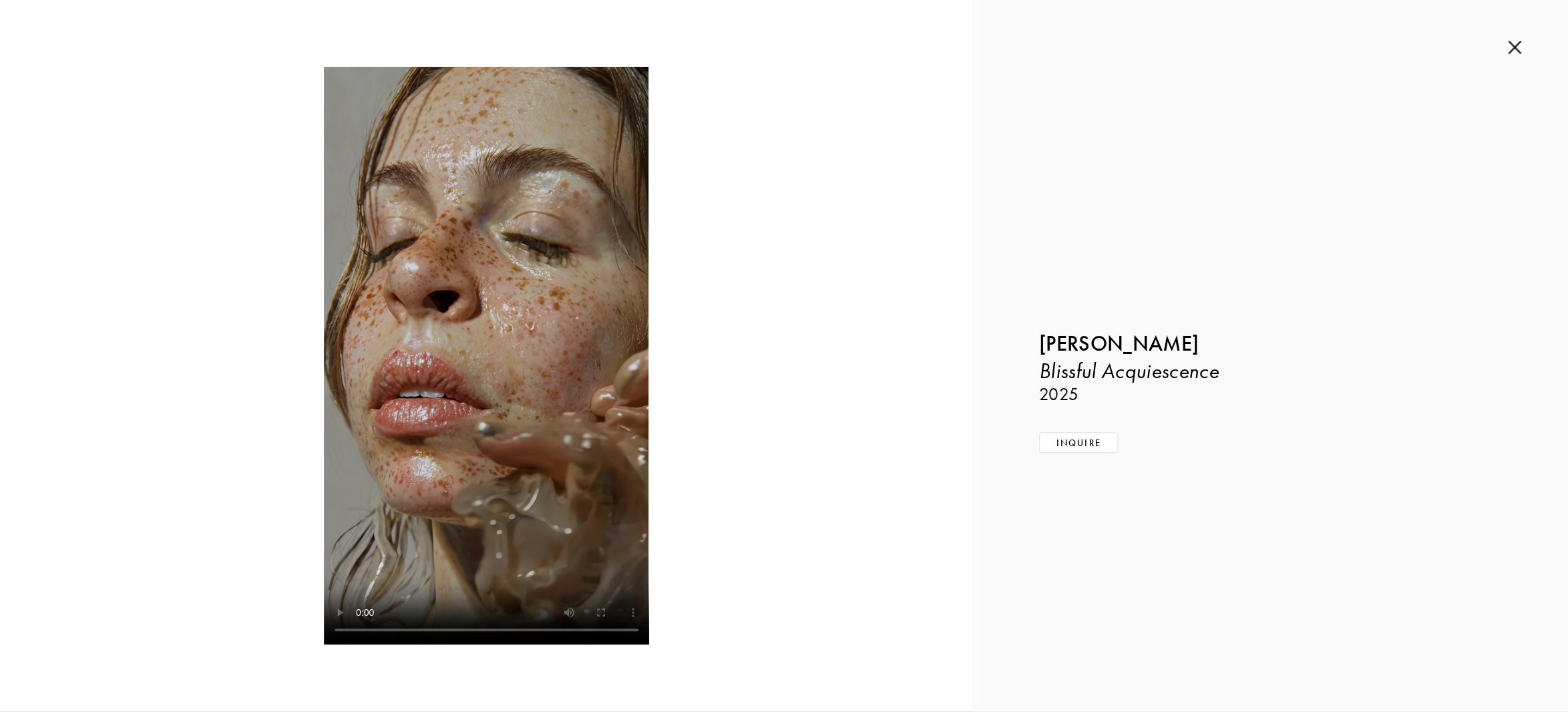
click at [1517, 54] on img at bounding box center [1514, 47] width 13 height 14
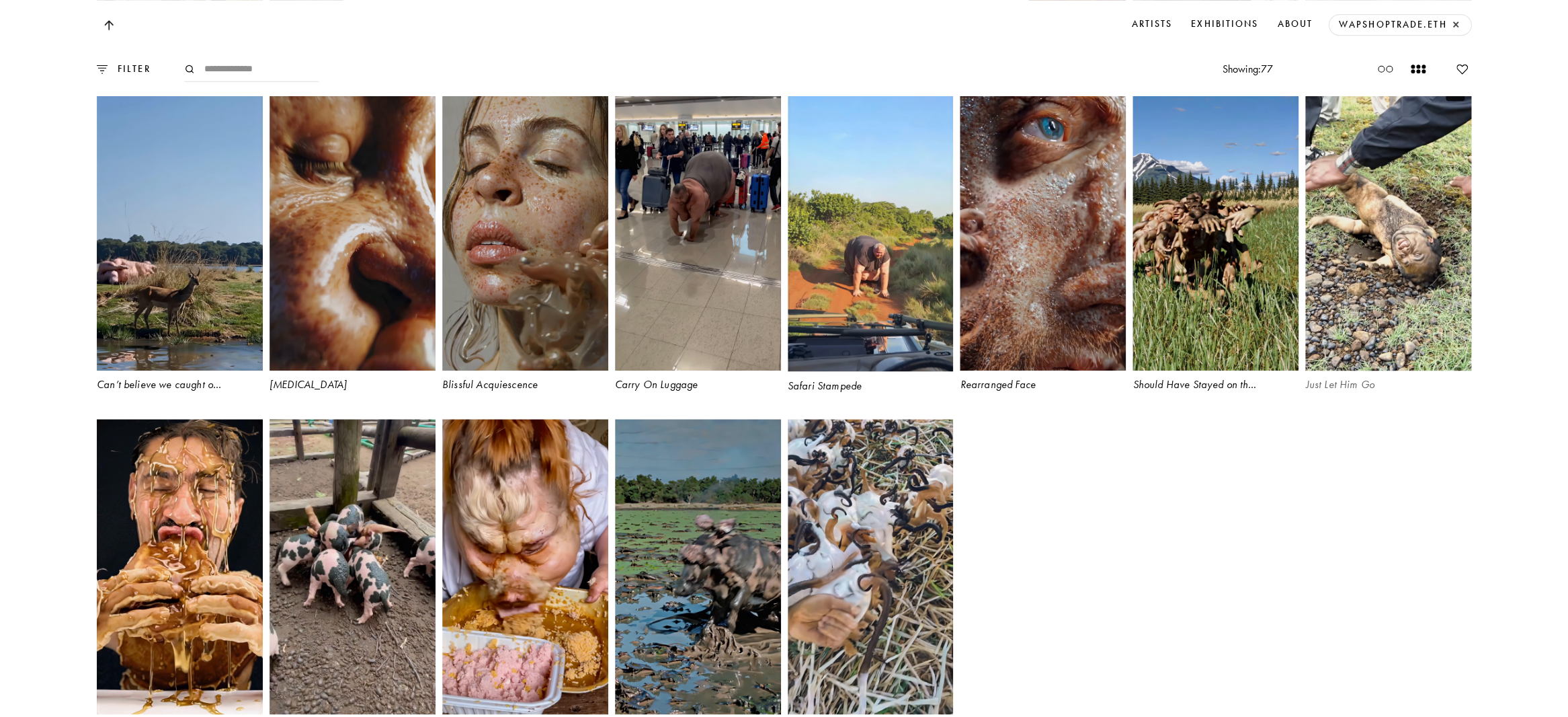
scroll to position [5400, 0]
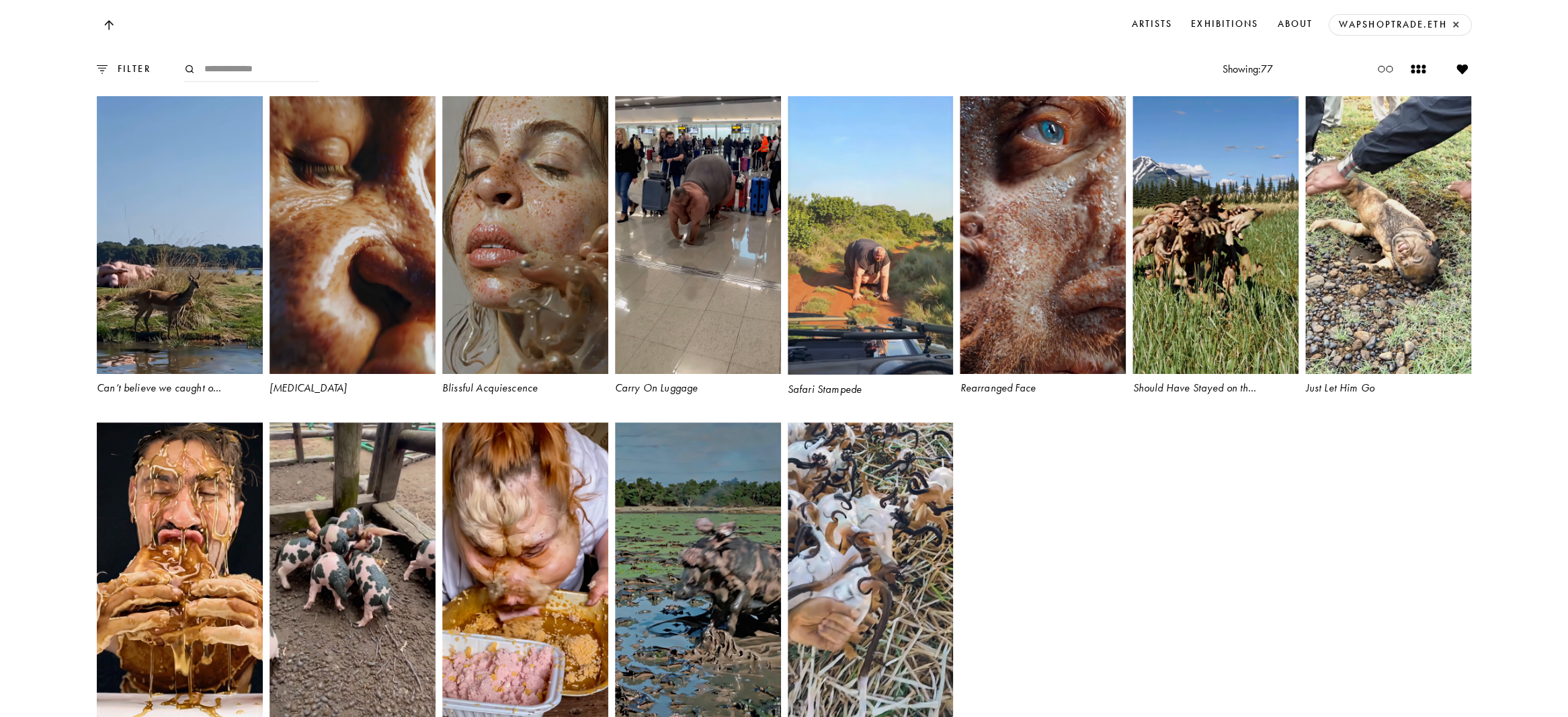
click at [1464, 70] on icon at bounding box center [1462, 69] width 11 height 9
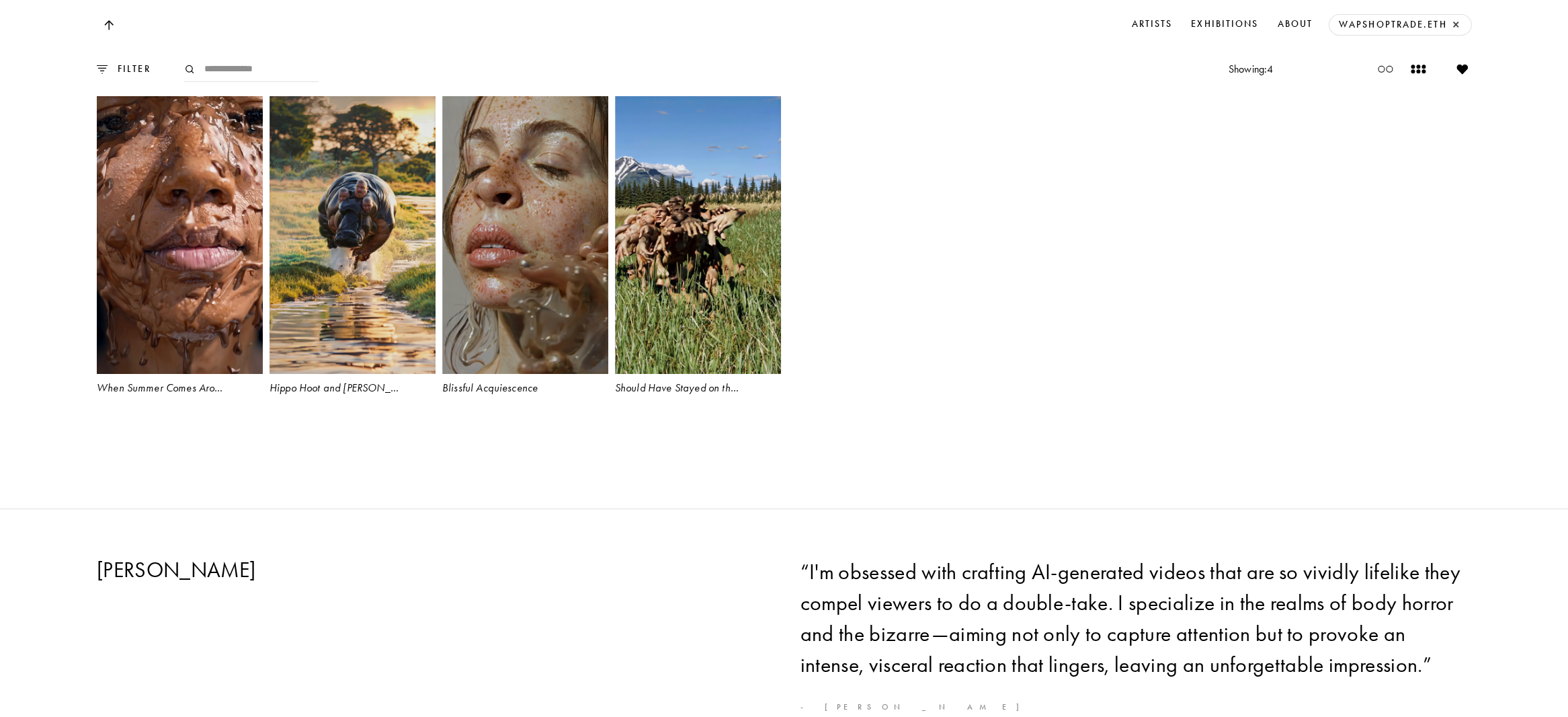
click at [1467, 75] on div at bounding box center [1462, 69] width 18 height 14
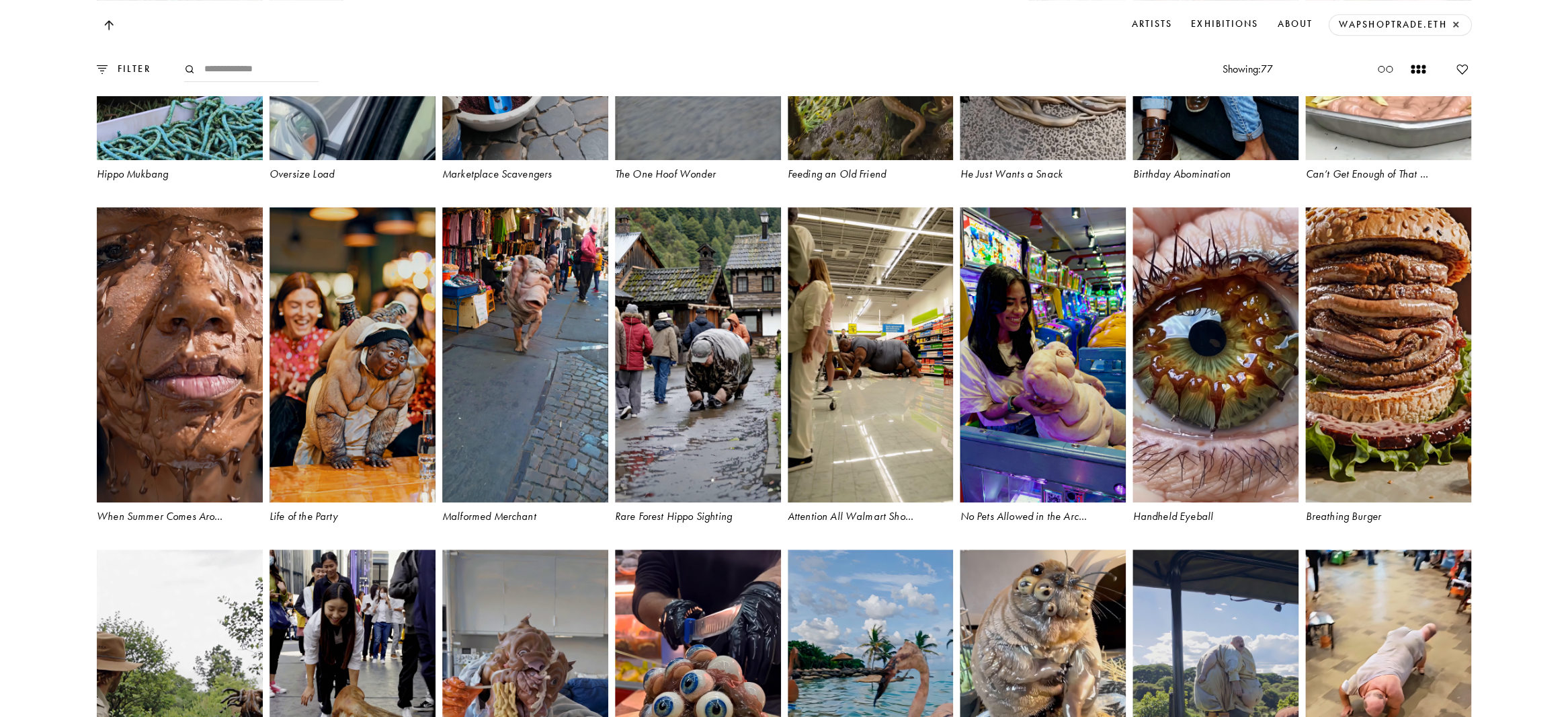
scroll to position [2903, 0]
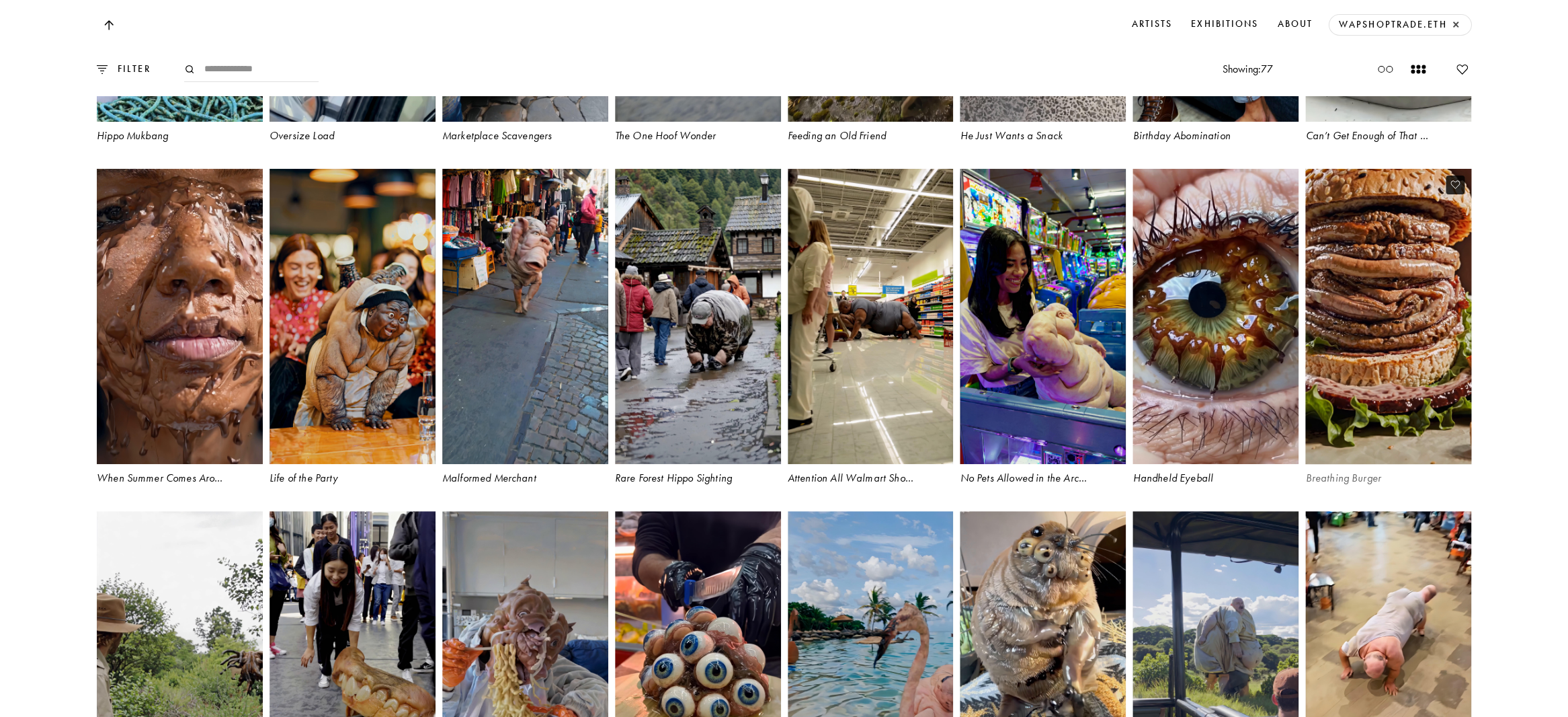
click at [1352, 396] on video at bounding box center [1387, 316] width 171 height 304
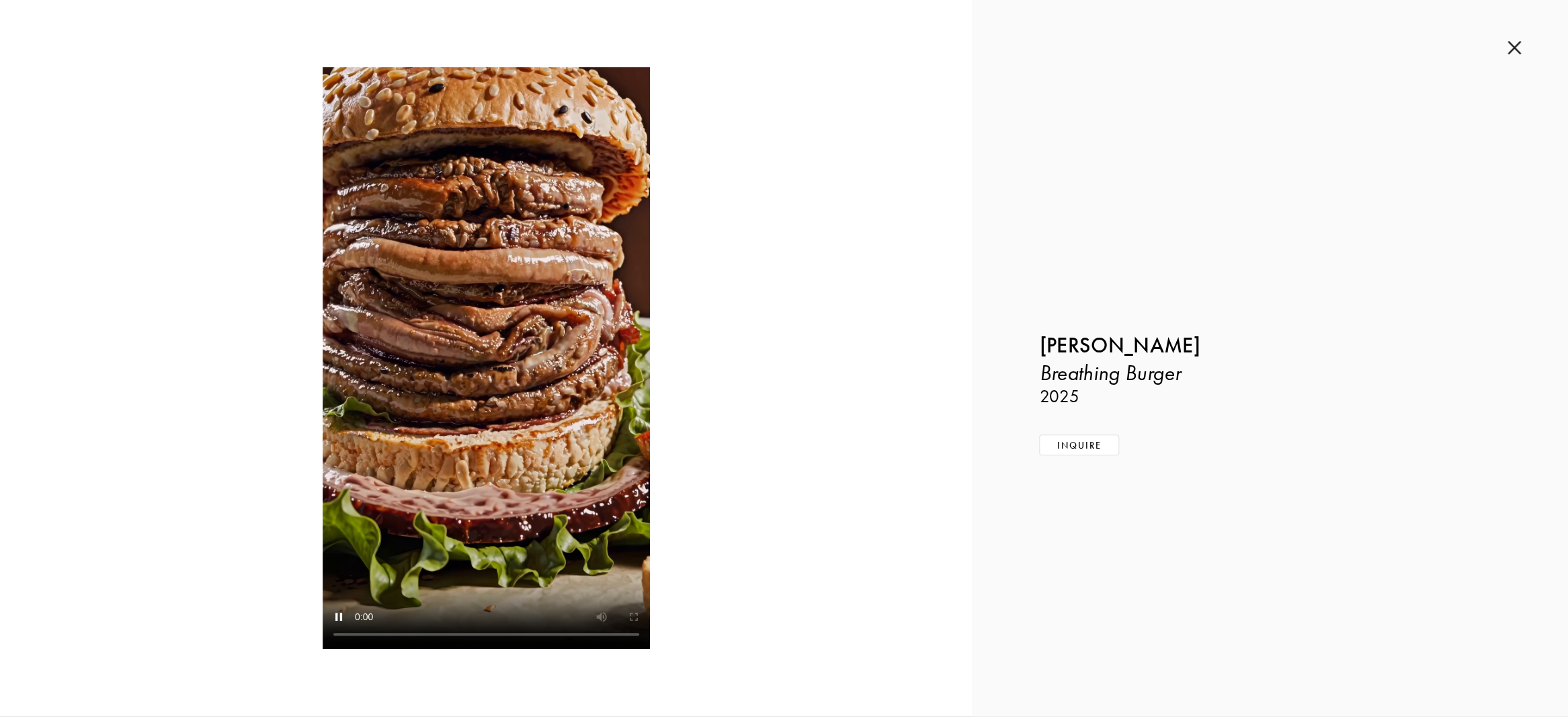
scroll to position [2908, 0]
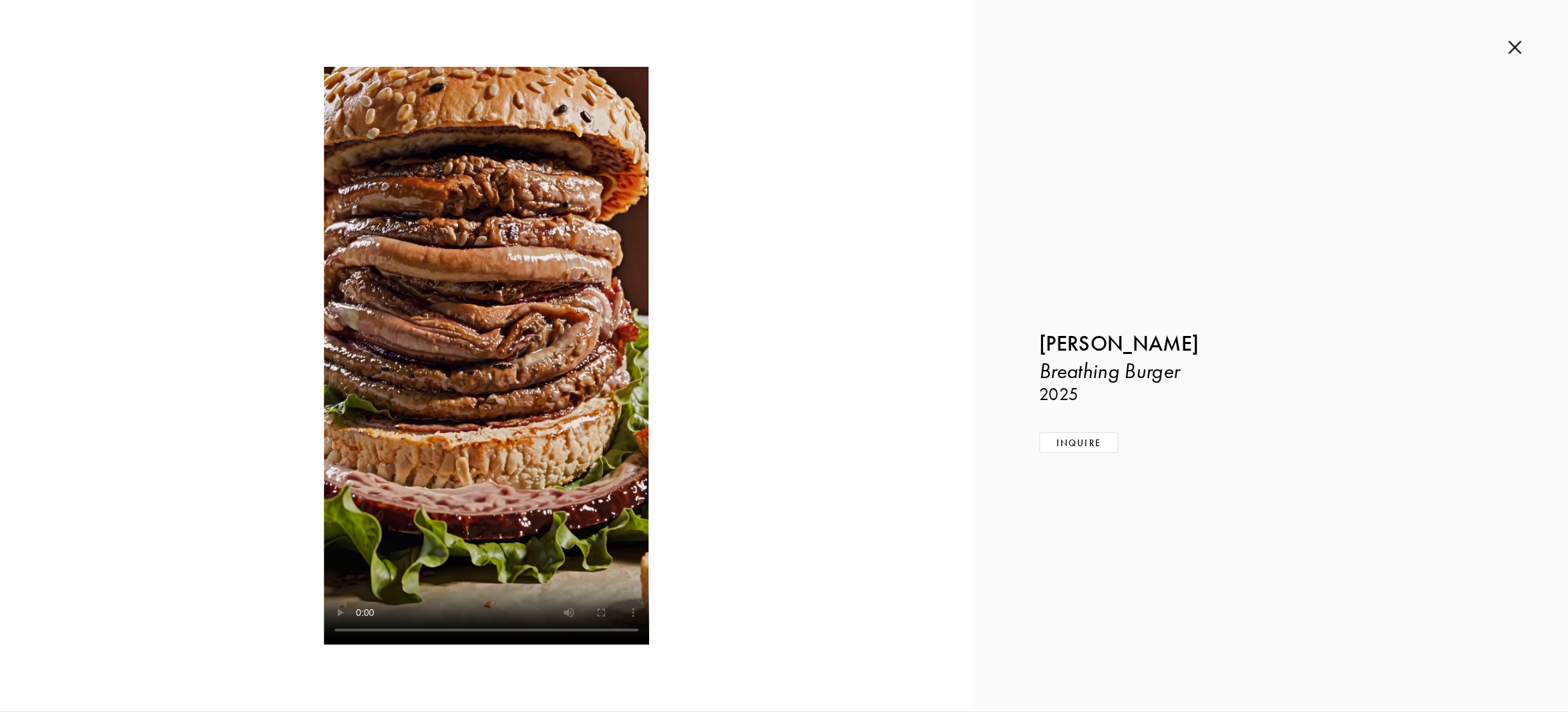
click at [1509, 47] on img at bounding box center [1514, 47] width 13 height 14
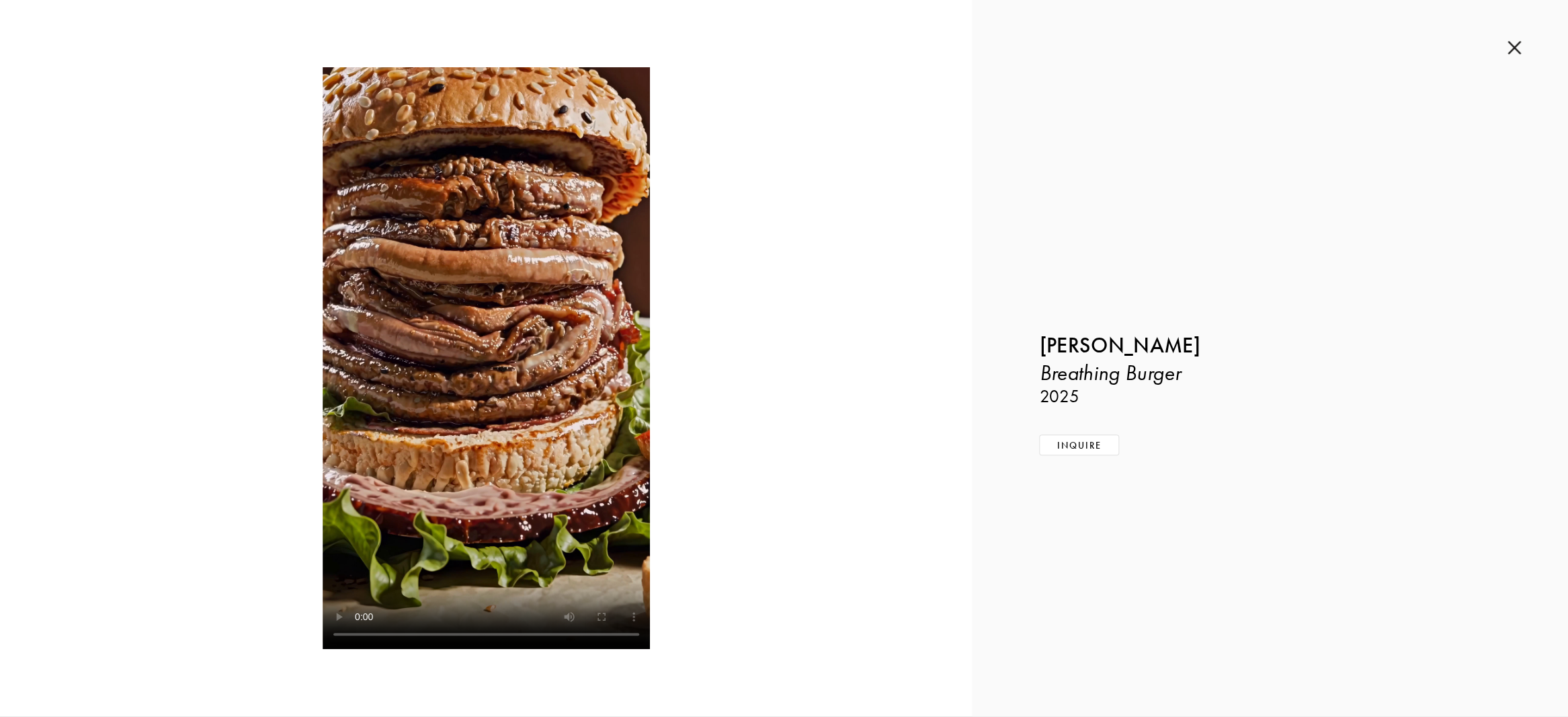
scroll to position [2903, 0]
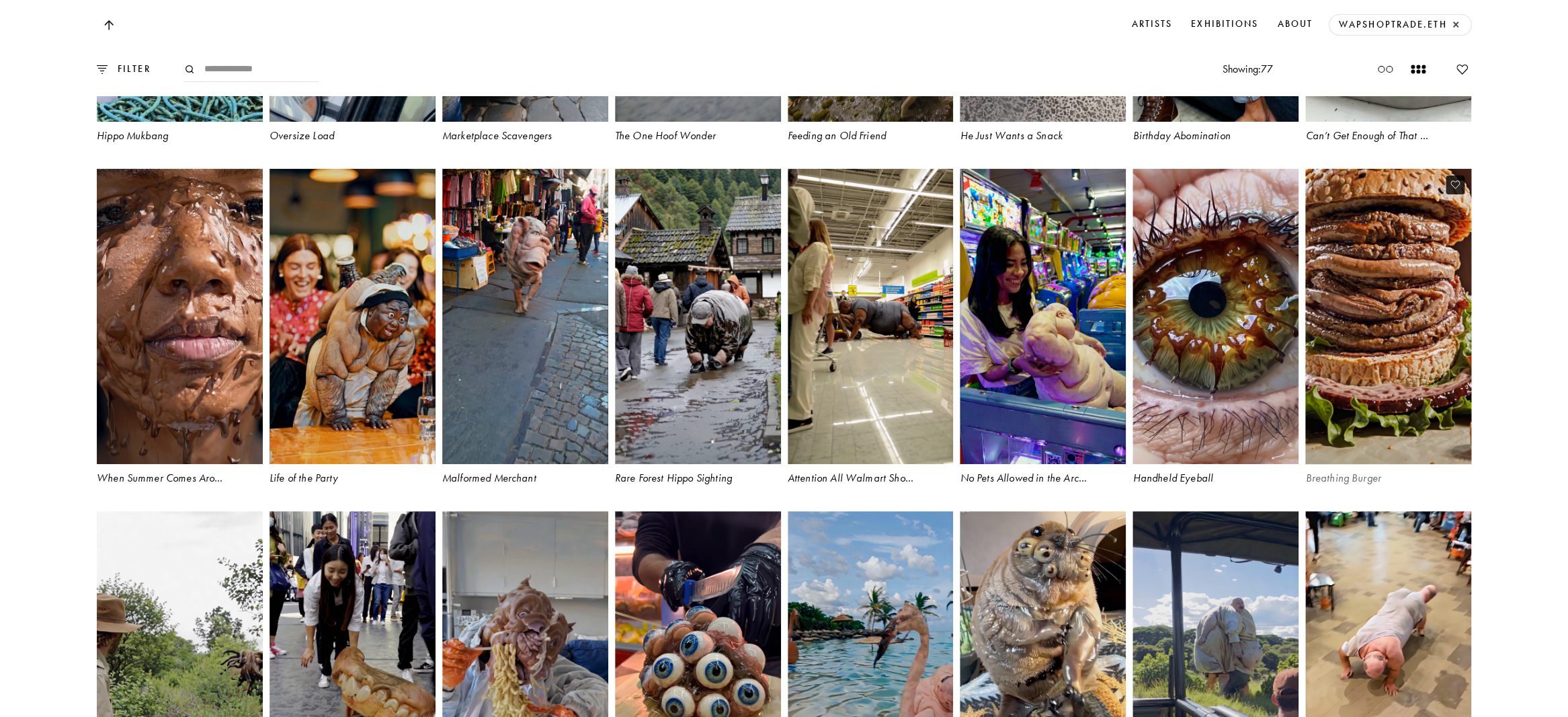
click at [1458, 189] on icon at bounding box center [1455, 184] width 9 height 8
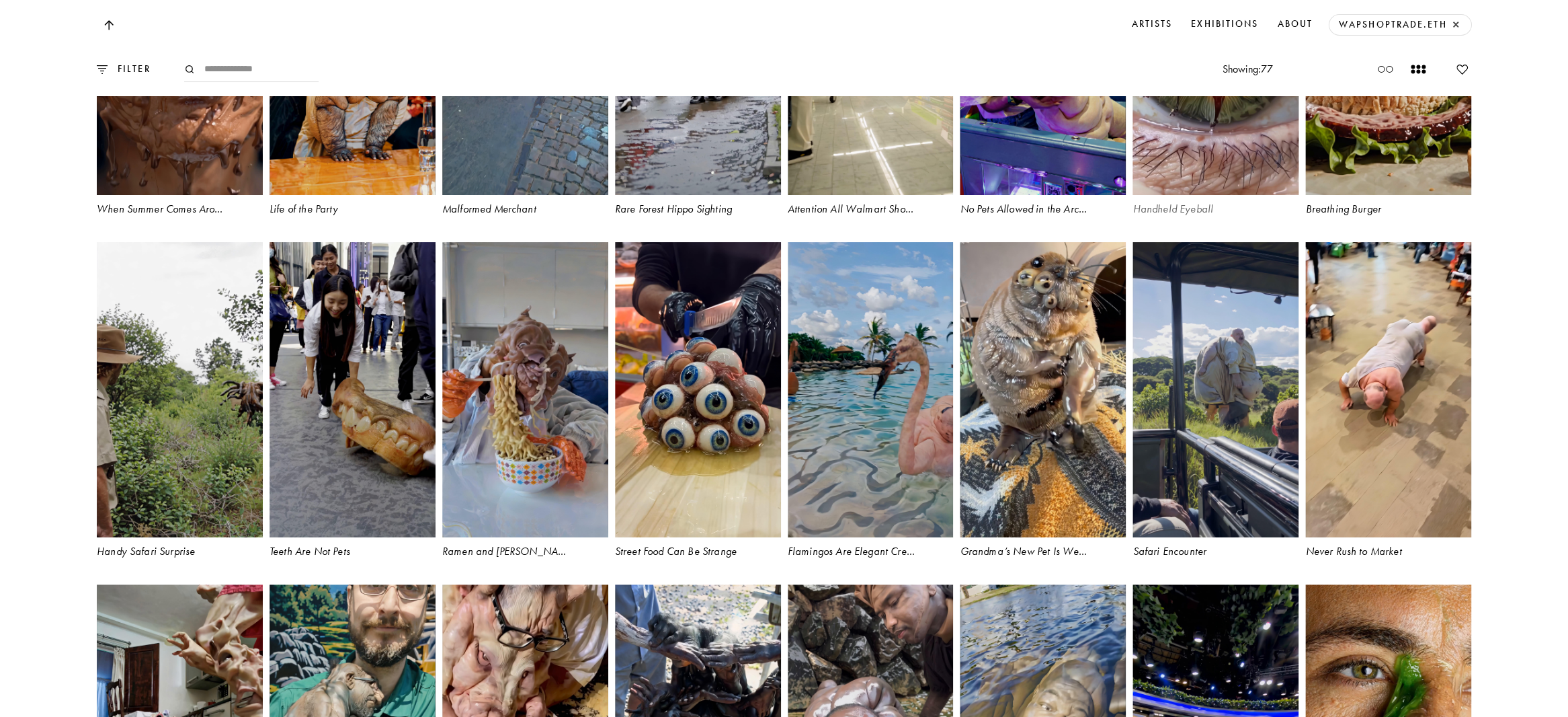
scroll to position [3193, 0]
